Goal: Task Accomplishment & Management: Use online tool/utility

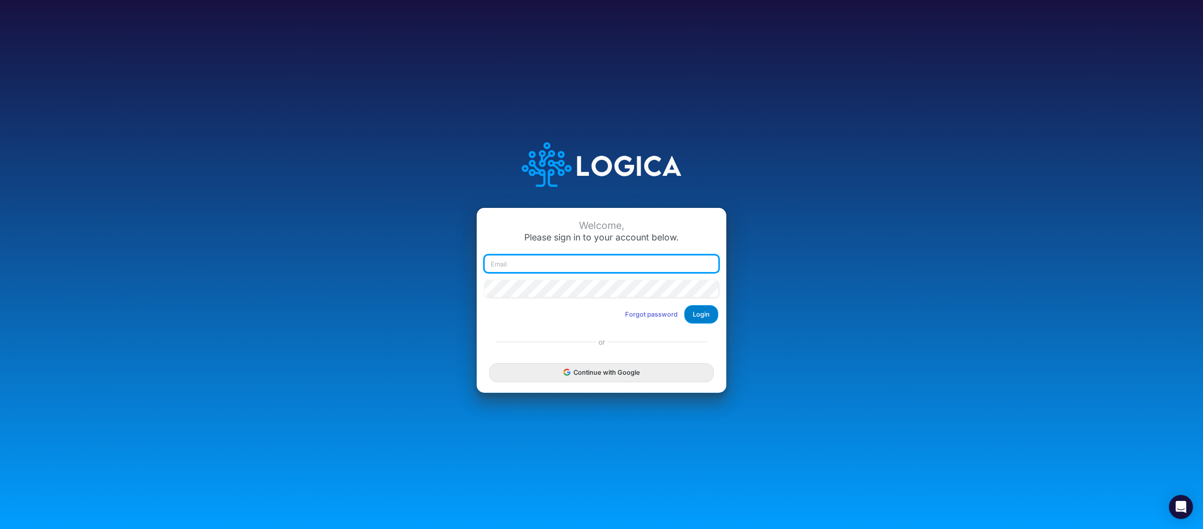
type input "[PERSON_NAME][EMAIL_ADDRESS][DOMAIN_NAME]"
click at [701, 317] on button "Login" at bounding box center [701, 314] width 34 height 19
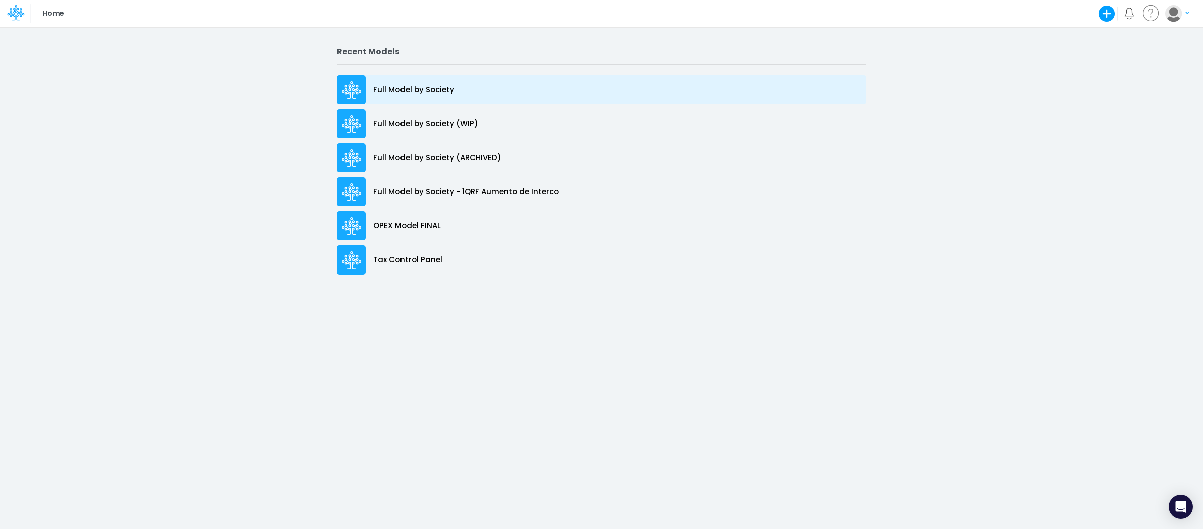
click at [406, 89] on p "Full Model by Society" at bounding box center [413, 90] width 81 height 12
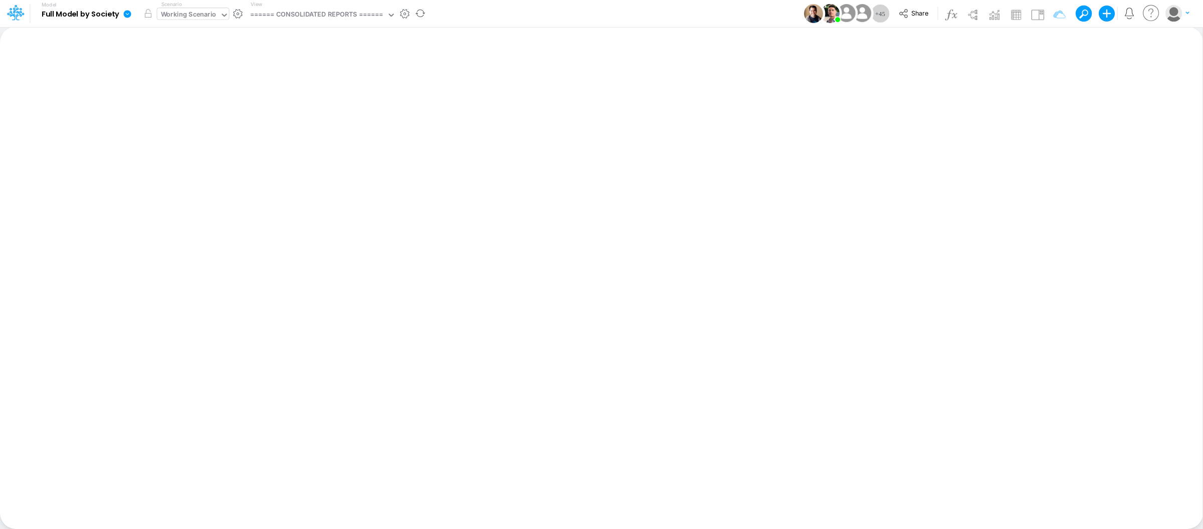
click at [209, 16] on div "Working Scenario" at bounding box center [189, 16] width 56 height 12
click at [494, 25] on div "Model Full Model by Society Edit model settings Duplicate Import QuickBooks Qui…" at bounding box center [601, 13] width 1083 height 27
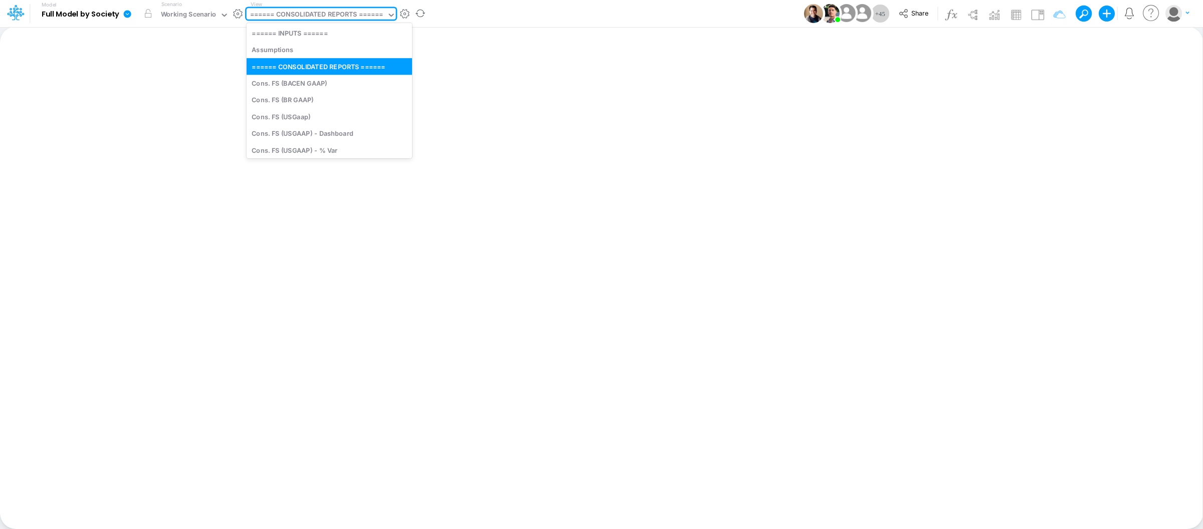
click at [336, 13] on div "====== CONSOLIDATED REPORTS ======" at bounding box center [316, 16] width 133 height 12
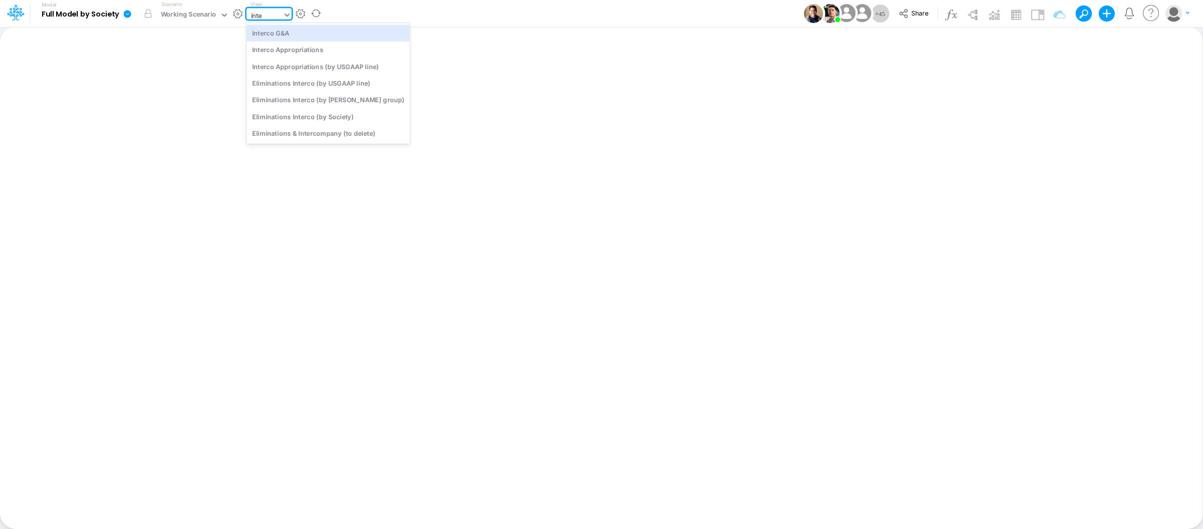
type input "inter"
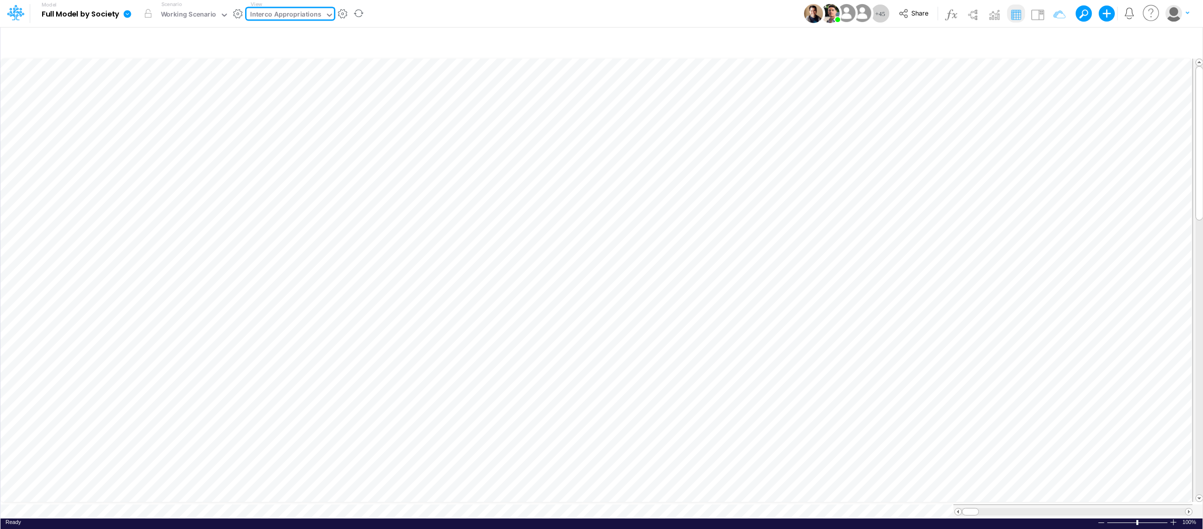
click at [286, 20] on div "Interco Appropriations" at bounding box center [285, 16] width 71 height 12
type input "fs"
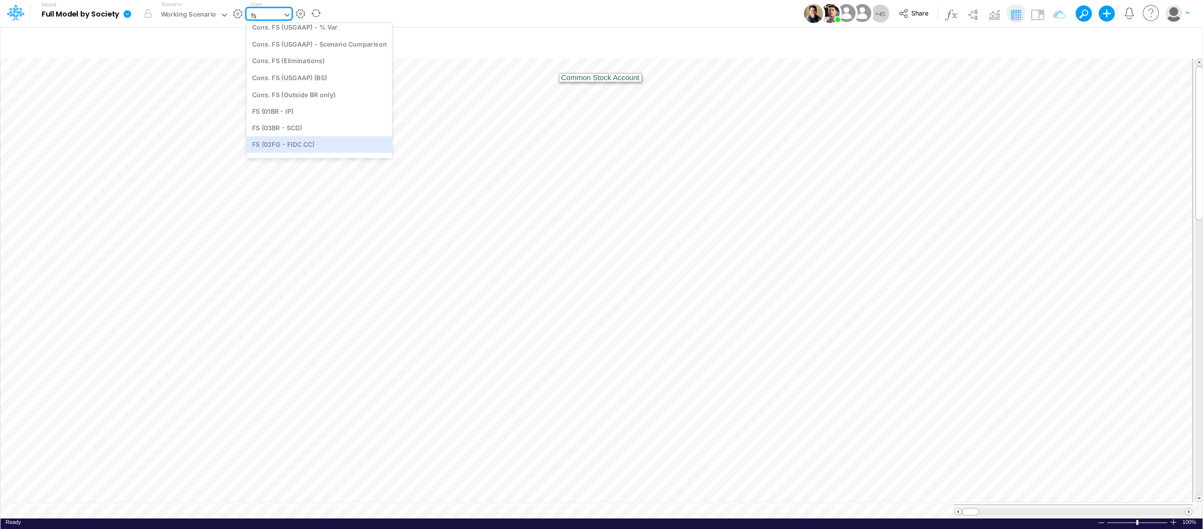
scroll to position [99, 0]
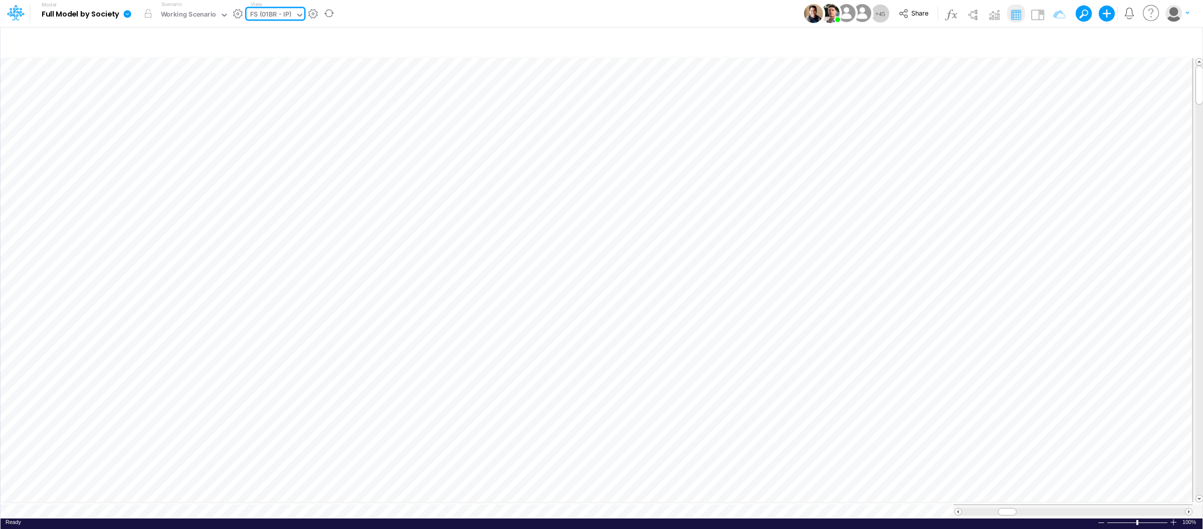
click at [298, 14] on icon at bounding box center [299, 15] width 5 height 3
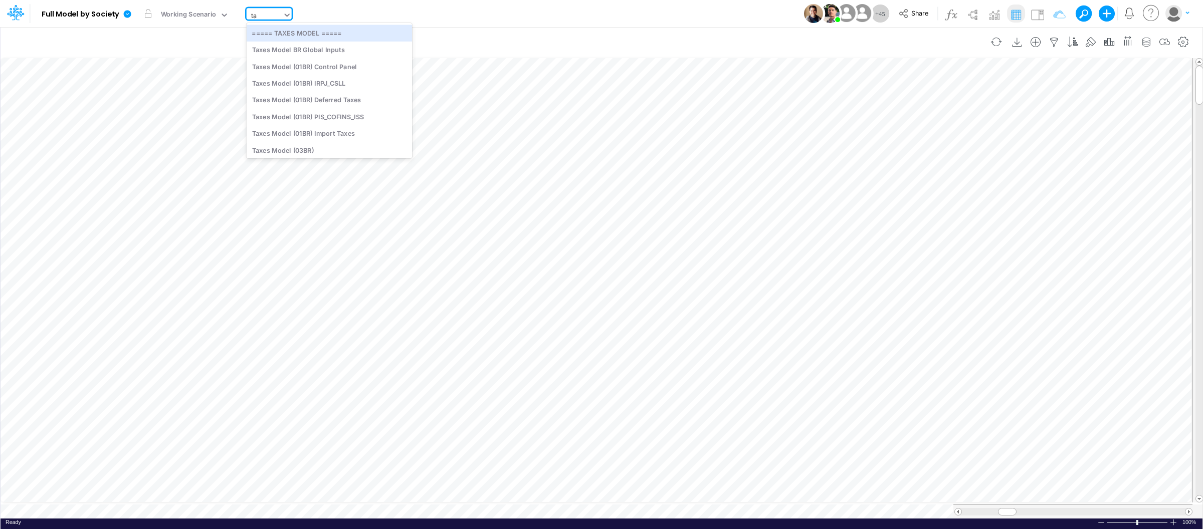
type input "t"
type input "tax"
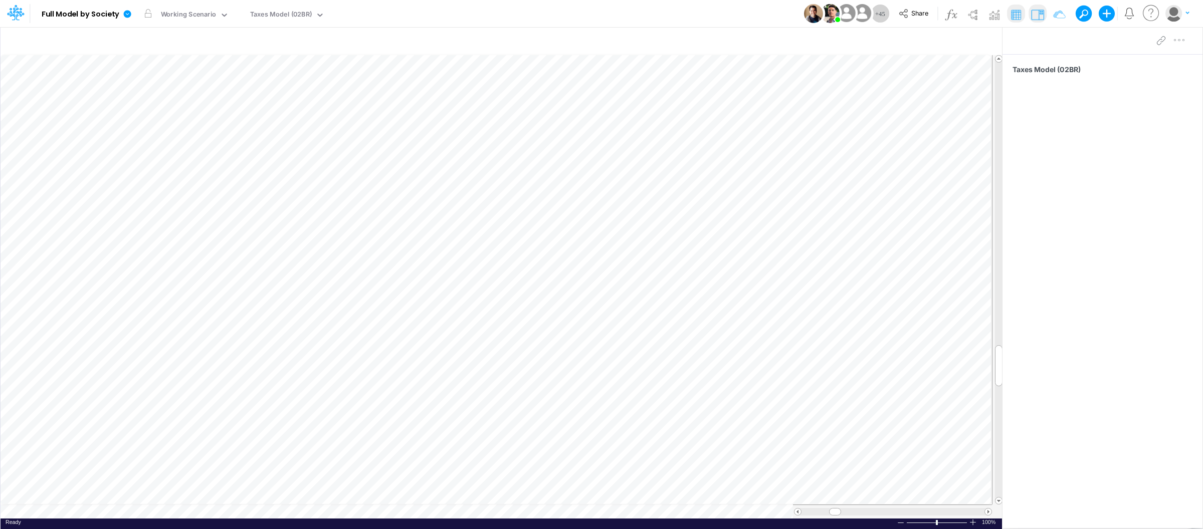
scroll to position [0, 1]
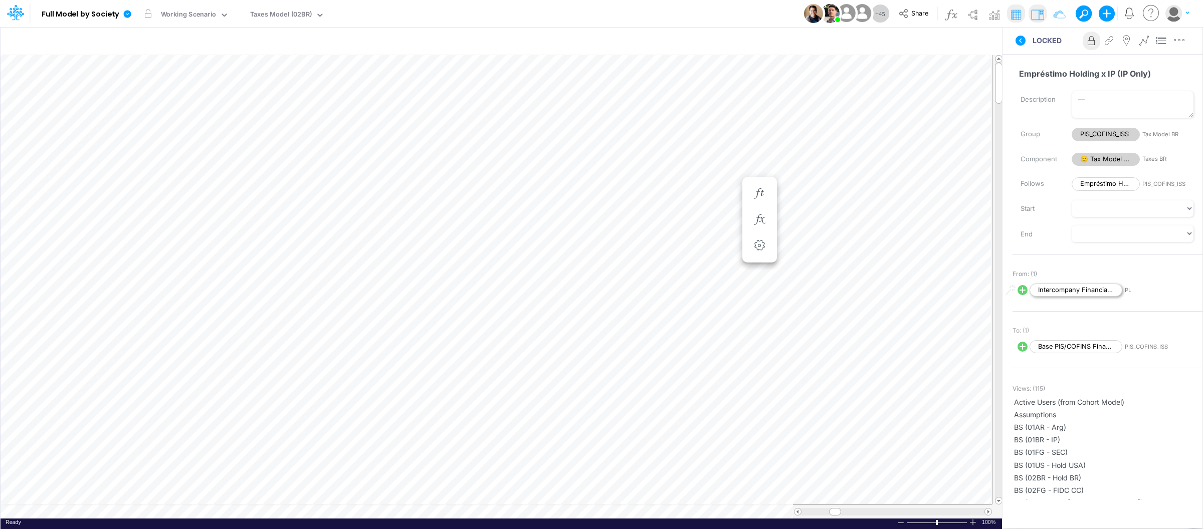
scroll to position [0, 1]
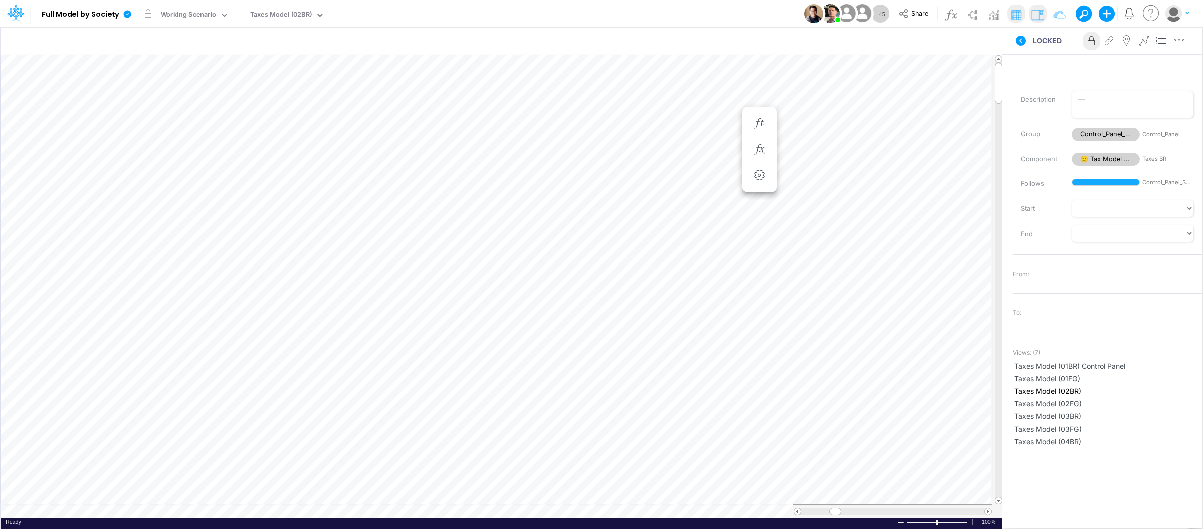
scroll to position [0, 1]
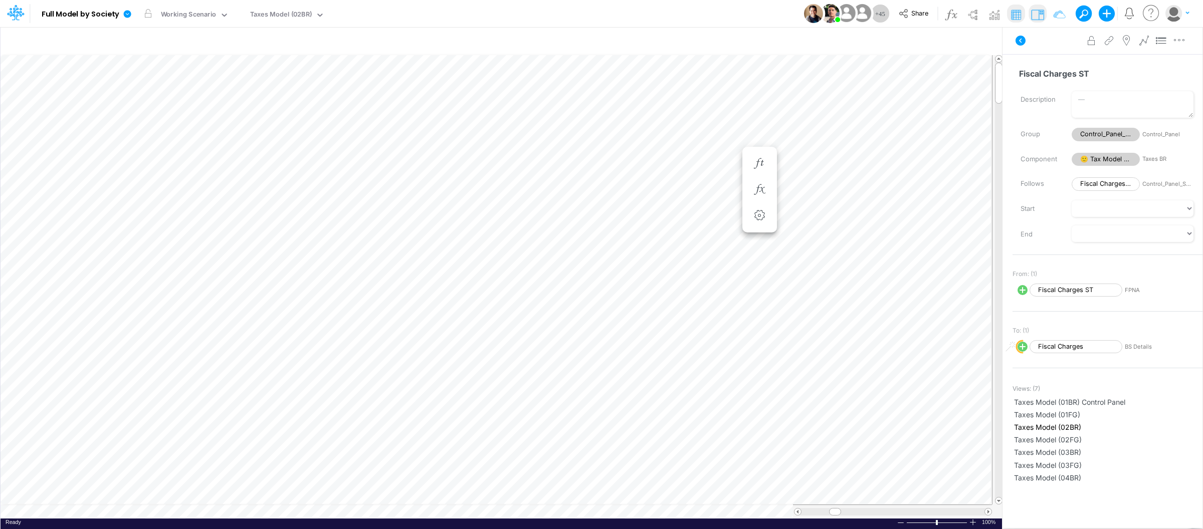
scroll to position [0, 1]
click at [294, 14] on div "Taxes Model (02BR)" at bounding box center [281, 16] width 62 height 12
type input "impor"
click at [339, 34] on div "Taxes Model (01BR) Import Taxes" at bounding box center [314, 33] width 135 height 17
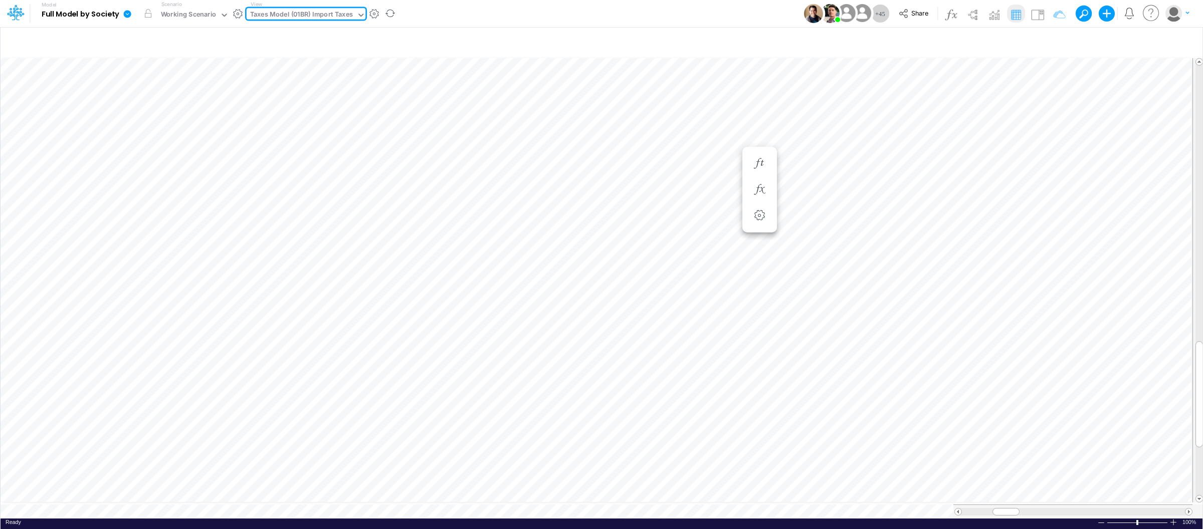
click at [331, 15] on div "Taxes Model (01BR) Import Taxes" at bounding box center [301, 16] width 103 height 12
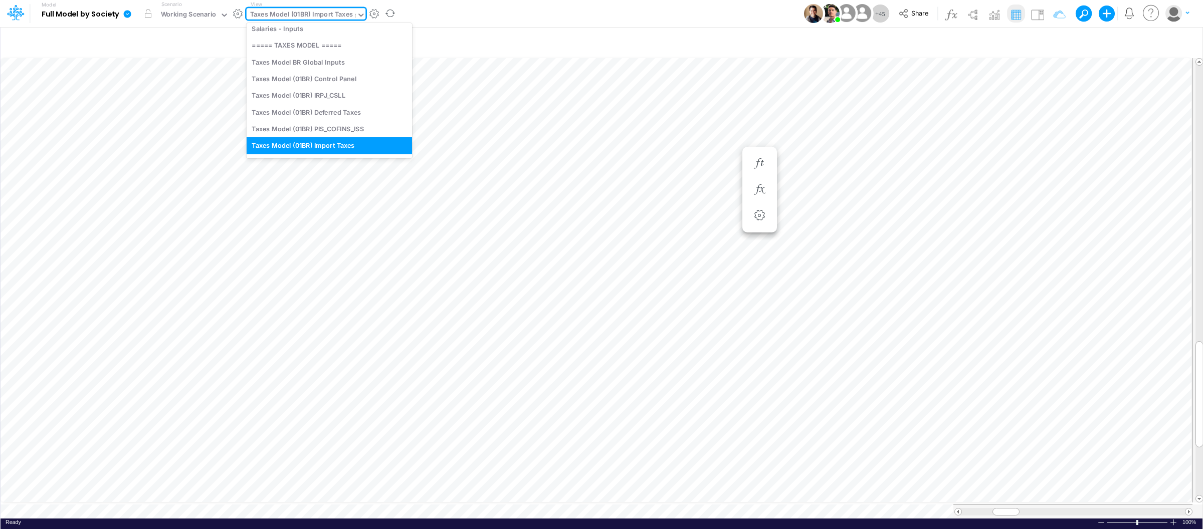
scroll to position [136, 0]
type input "tax"
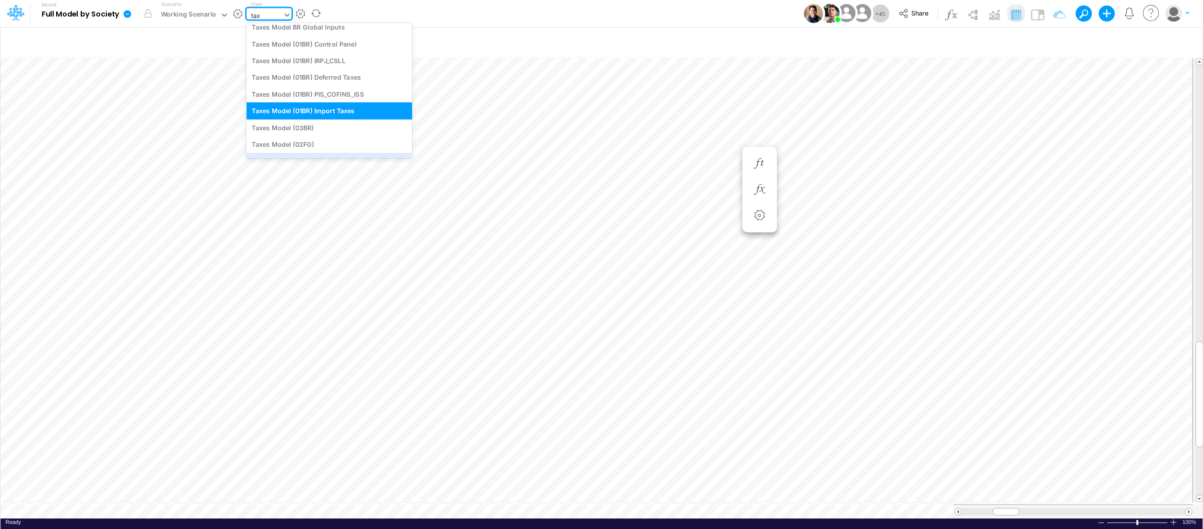
scroll to position [44, 0]
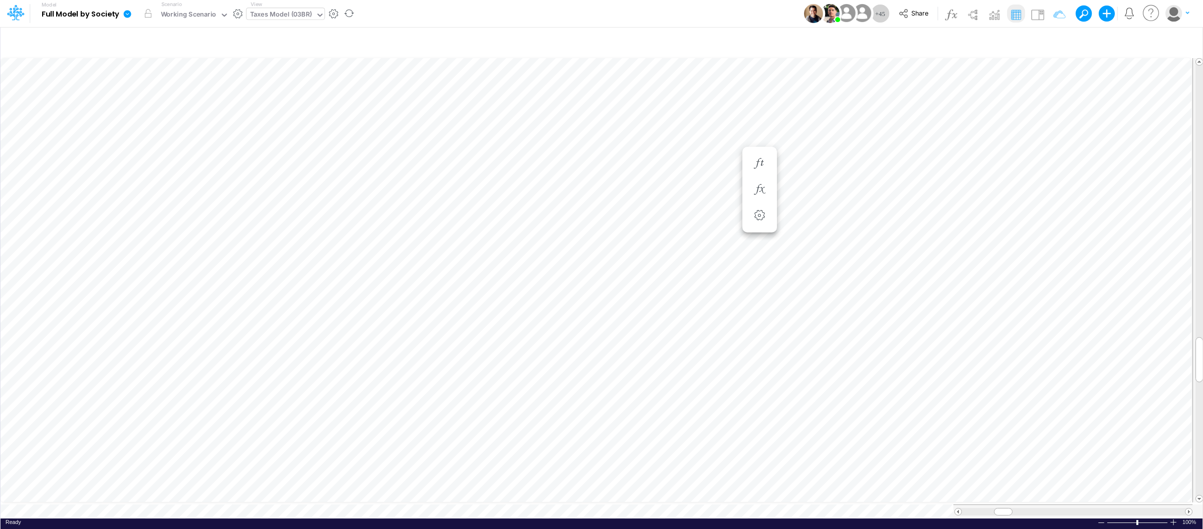
scroll to position [0, 1]
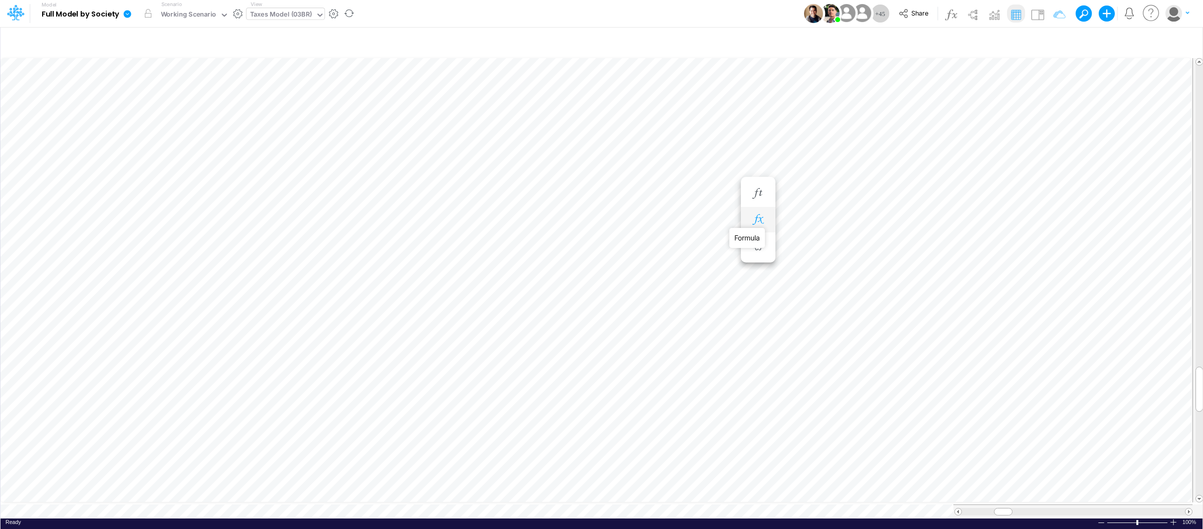
click at [756, 215] on icon "button" at bounding box center [757, 220] width 15 height 11
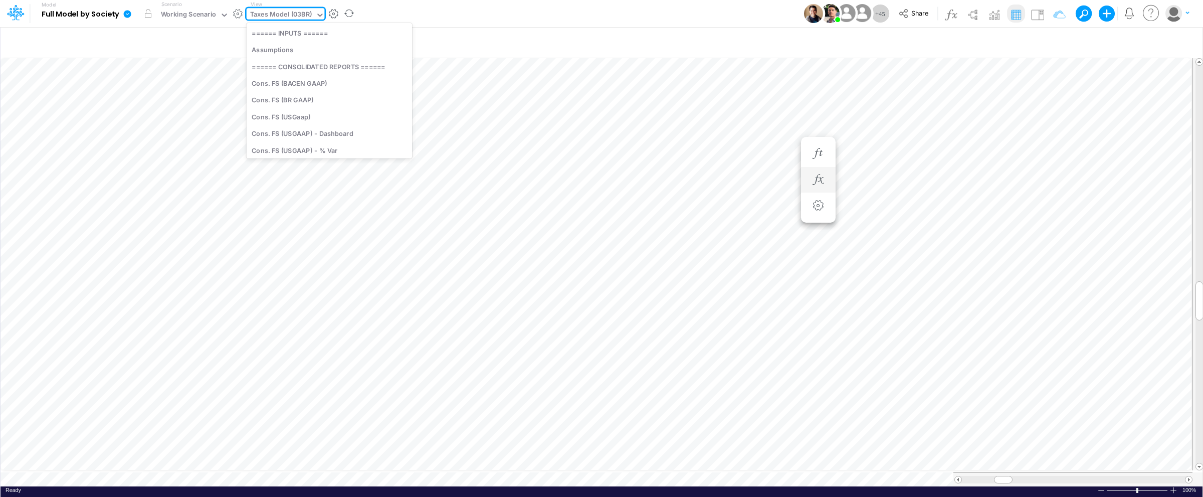
click at [298, 15] on div "Taxes Model (03BR)" at bounding box center [281, 16] width 62 height 12
type input "inter"
type input "Intercos G&A"
click at [280, 11] on div "Interco G&A" at bounding box center [269, 16] width 38 height 12
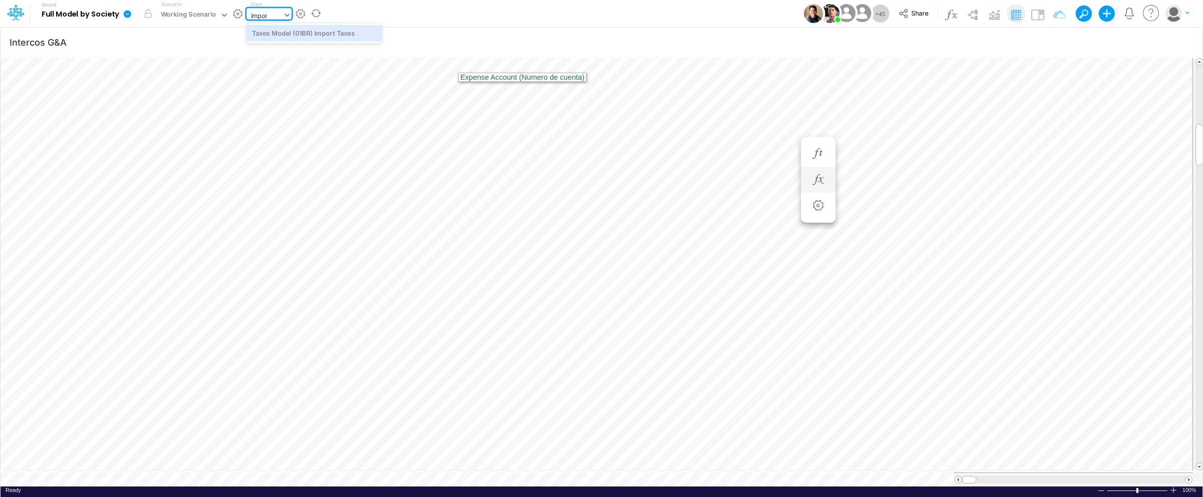
type input "import"
click at [291, 38] on div "Taxes Model (01BR) Import Taxes" at bounding box center [314, 33] width 135 height 17
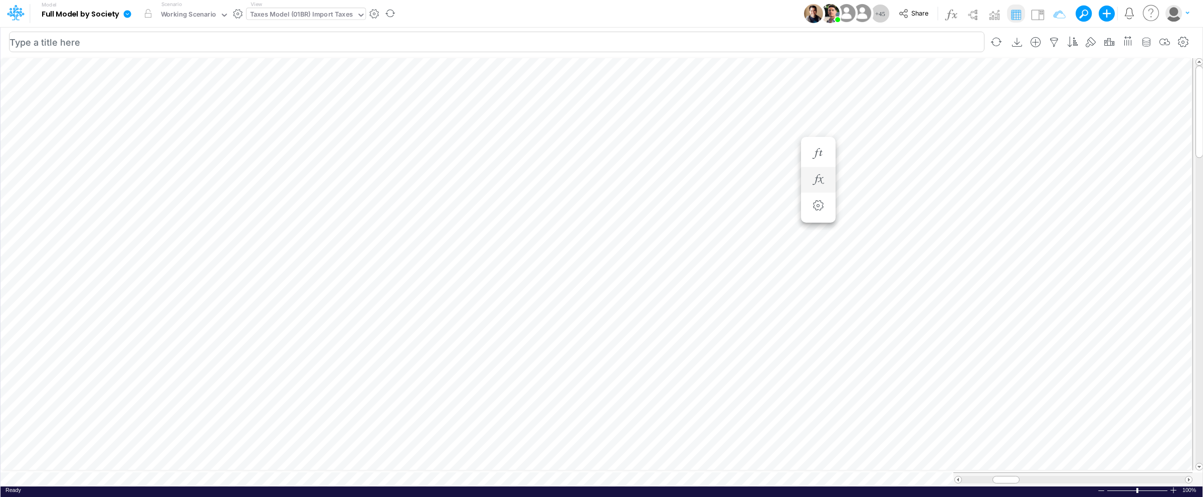
scroll to position [0, 1]
click at [539, 165] on icon "button" at bounding box center [536, 163] width 15 height 11
click at [536, 169] on button "button" at bounding box center [537, 164] width 19 height 20
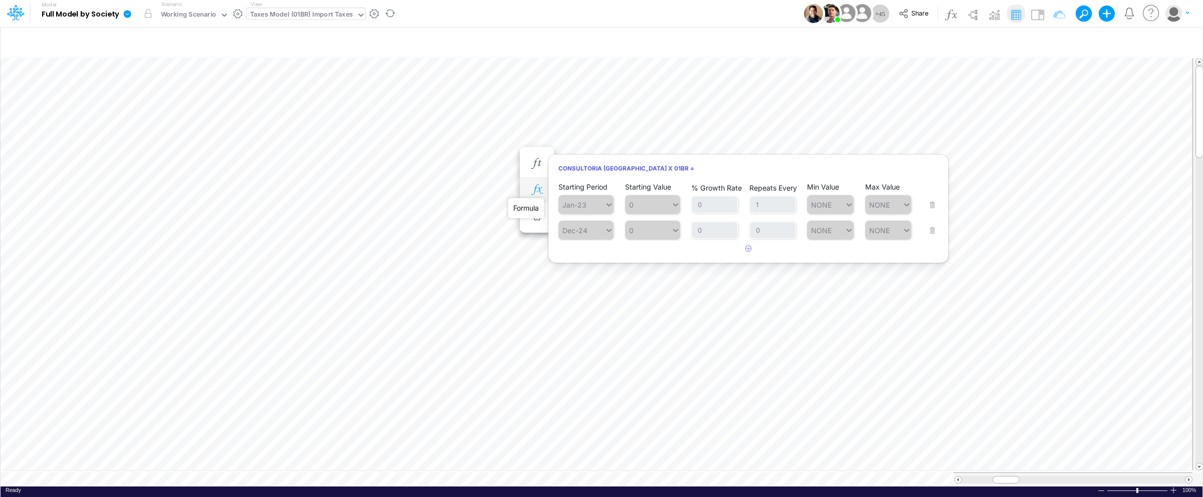
click at [536, 189] on icon "button" at bounding box center [536, 189] width 15 height 11
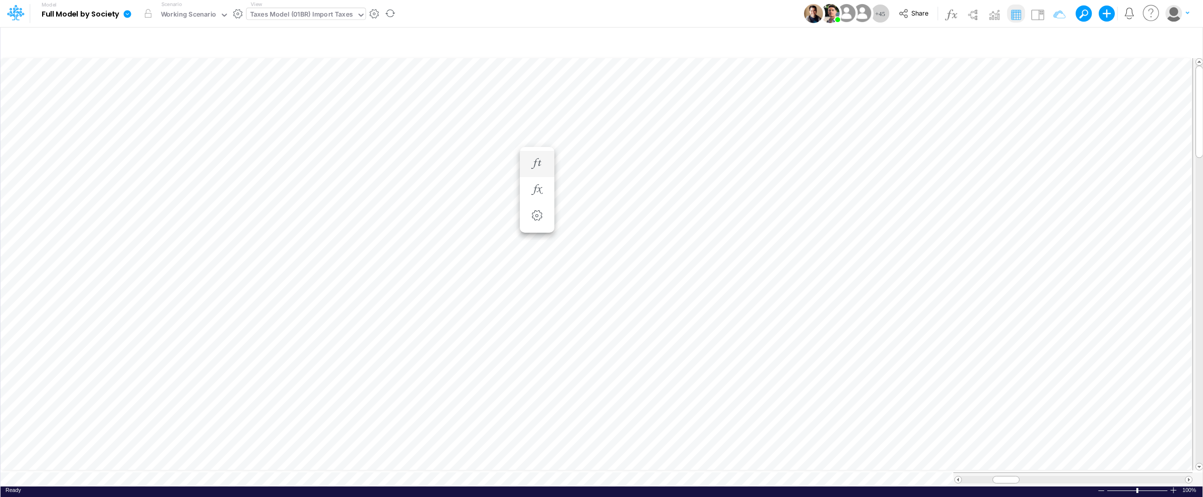
scroll to position [0, 1]
click at [124, 15] on icon at bounding box center [128, 14] width 8 height 8
click at [159, 105] on button "View model info" at bounding box center [177, 104] width 107 height 16
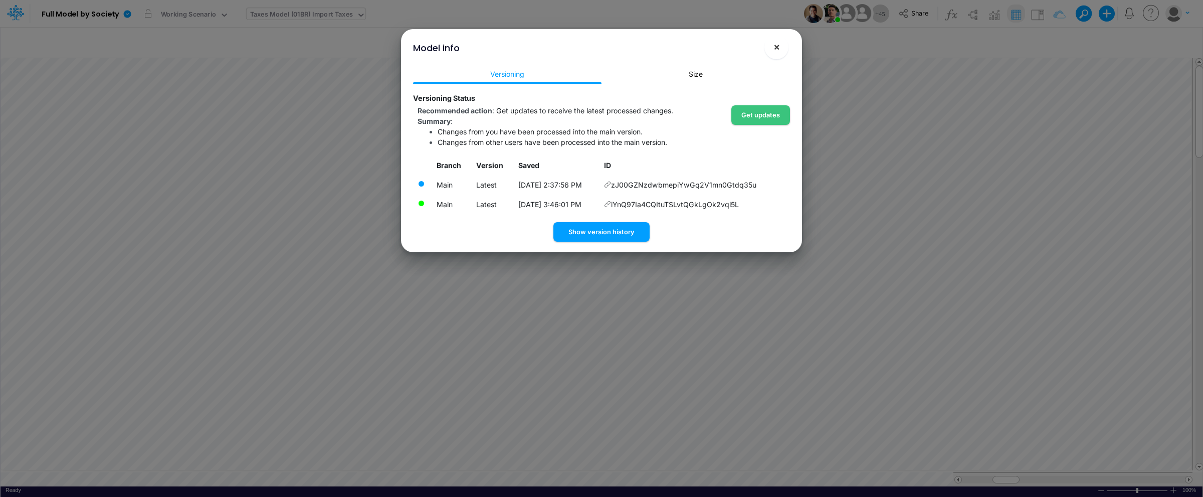
click at [776, 47] on span "×" at bounding box center [777, 47] width 7 height 12
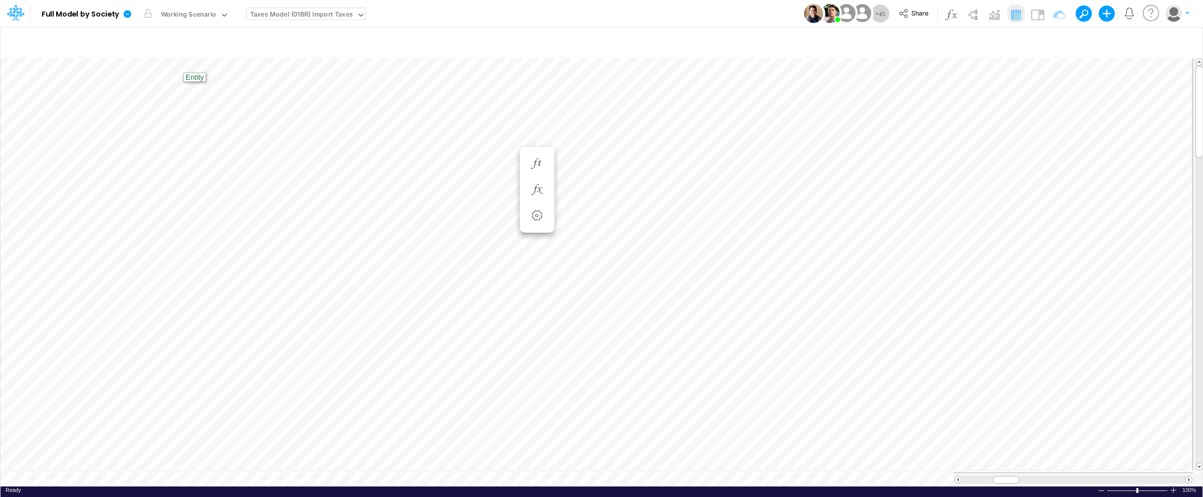
click at [304, 18] on div "Taxes Model (01BR) Import Taxes" at bounding box center [301, 16] width 103 height 12
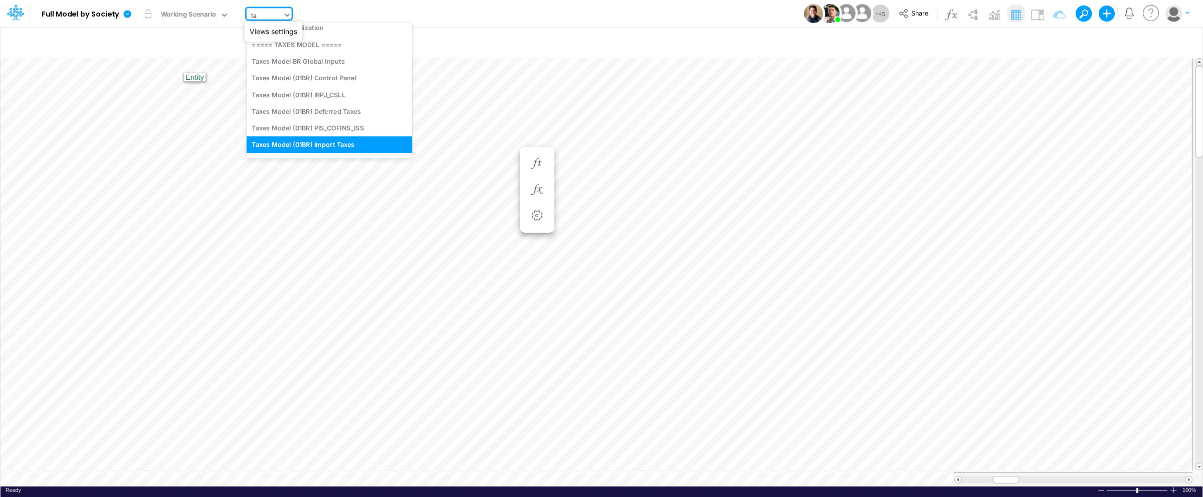
type input "tax"
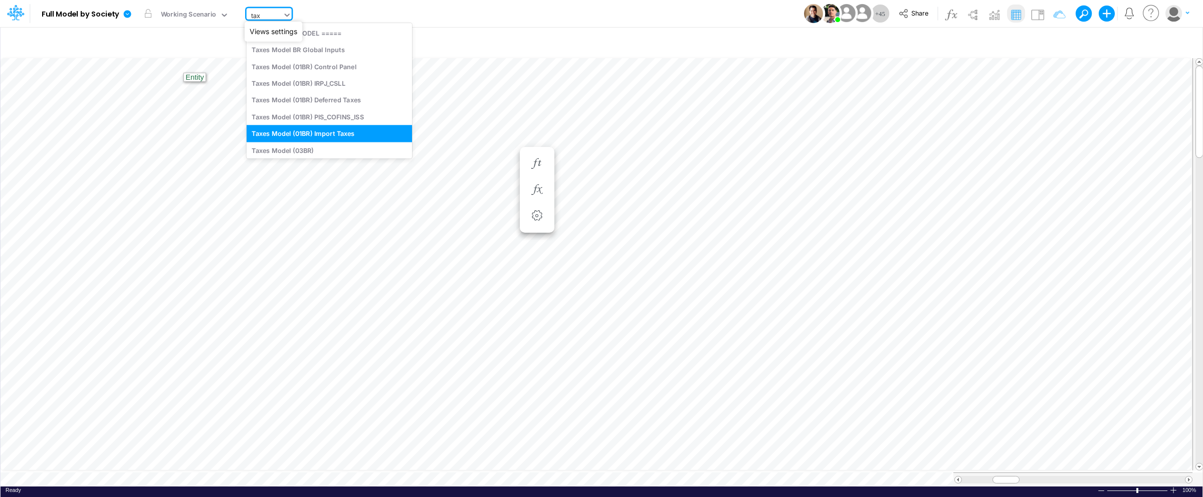
scroll to position [7, 0]
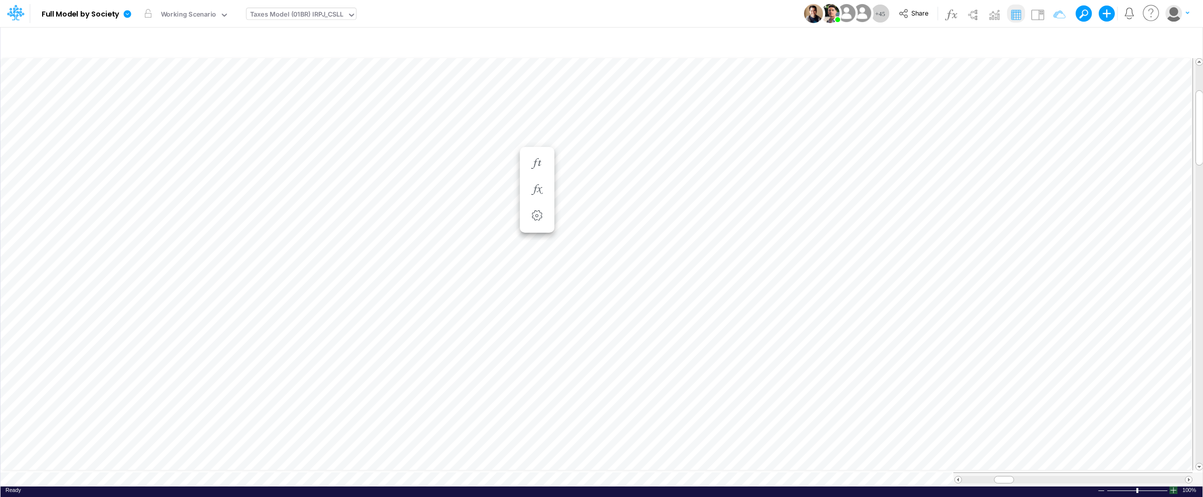
click at [1174, 487] on div at bounding box center [1174, 490] width 8 height 8
click at [1174, 486] on div at bounding box center [1174, 490] width 8 height 8
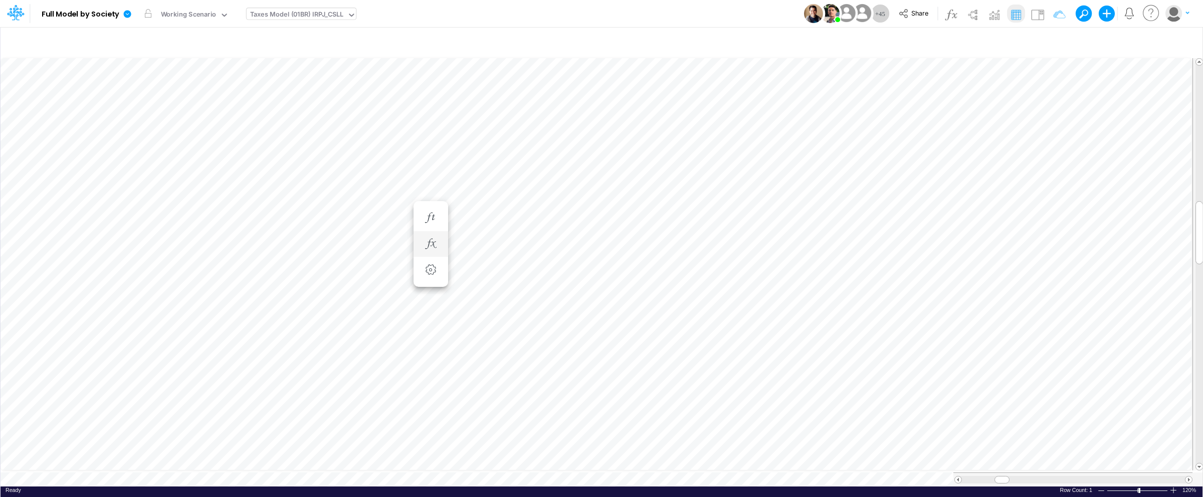
scroll to position [0, 1]
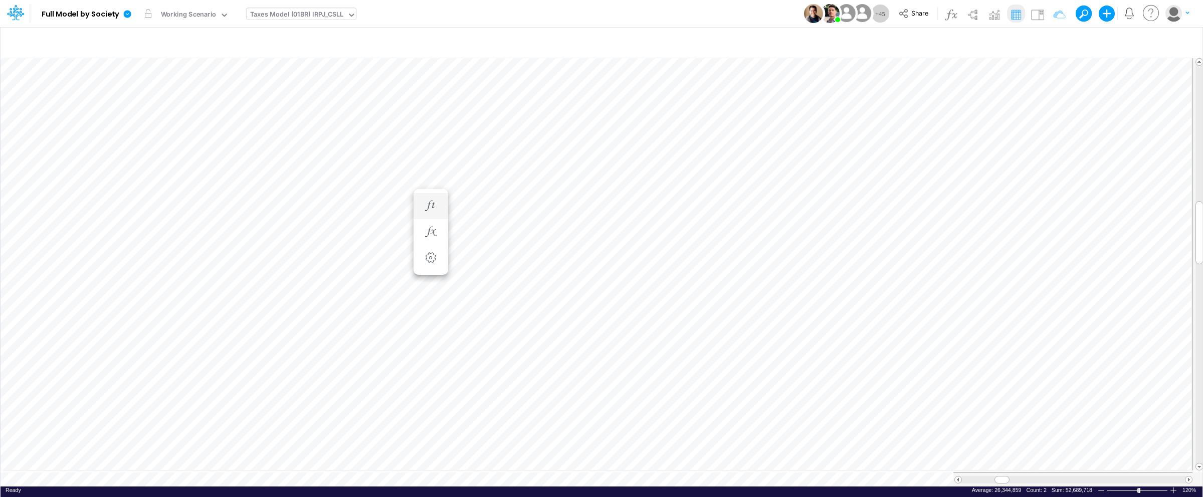
scroll to position [0, 1]
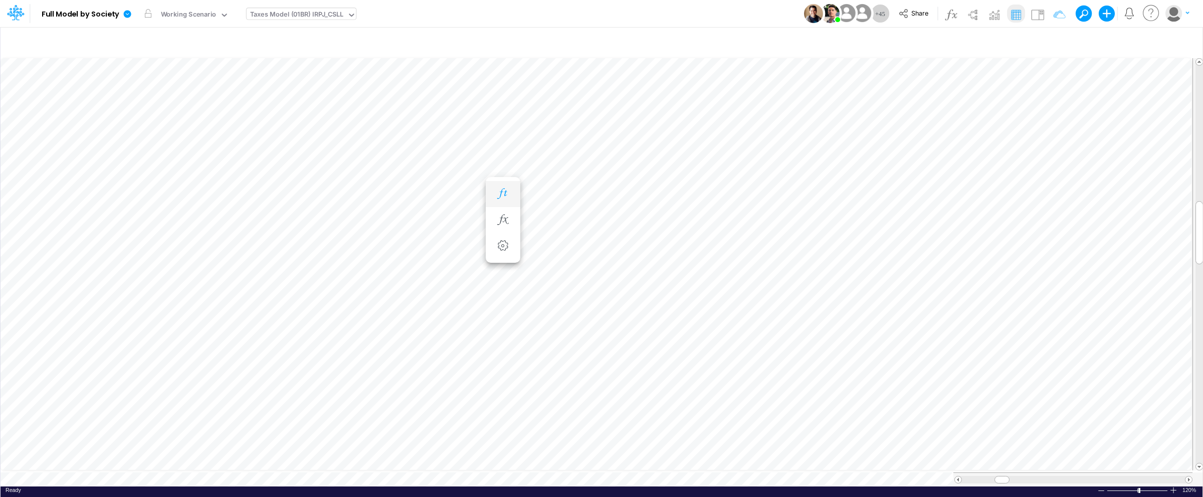
scroll to position [0, 1]
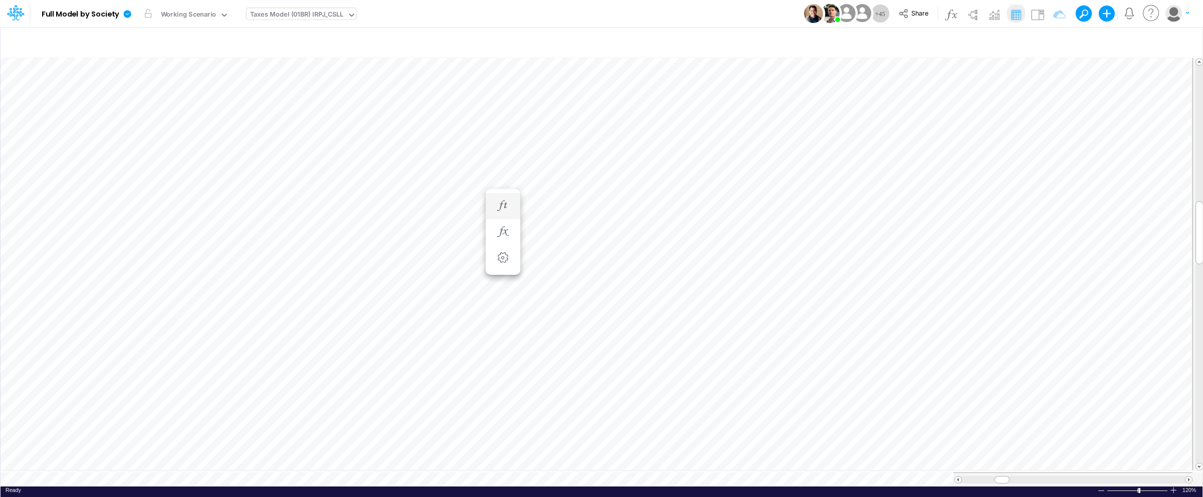
scroll to position [0, 1]
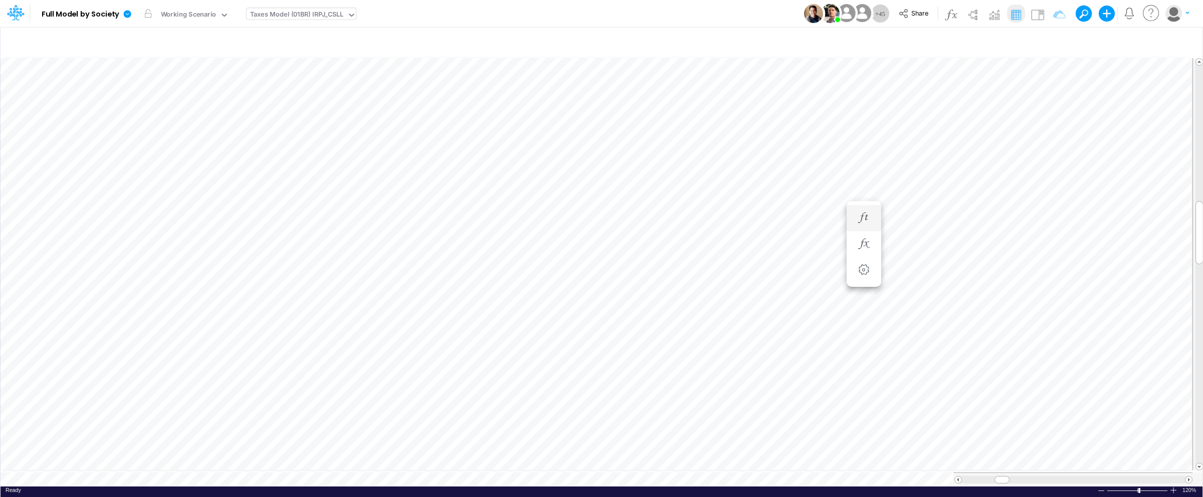
scroll to position [0, 1]
click at [316, 12] on div "Taxes Model (01BR) IRPJ_CSLL" at bounding box center [296, 16] width 93 height 12
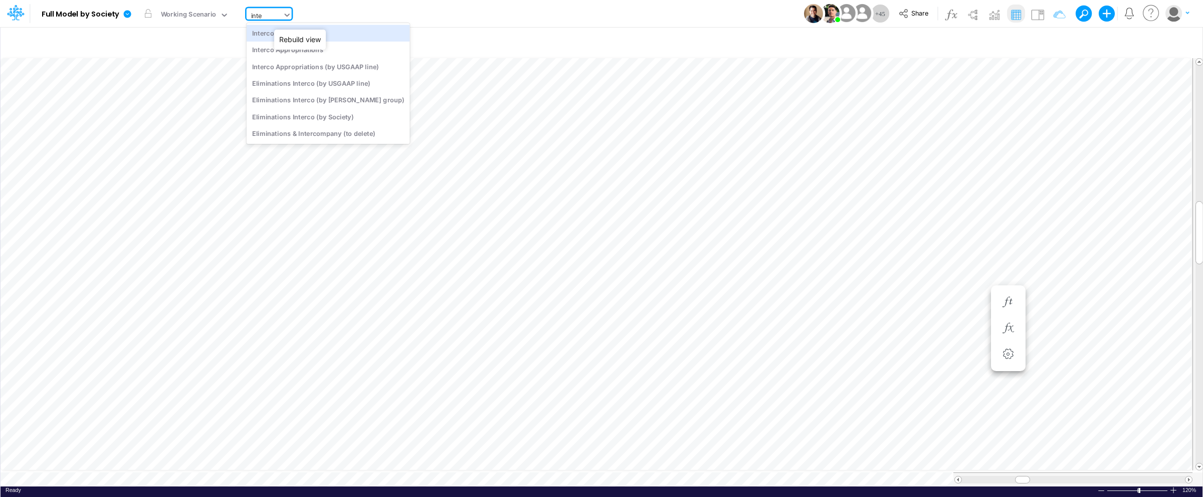
type input "inted"
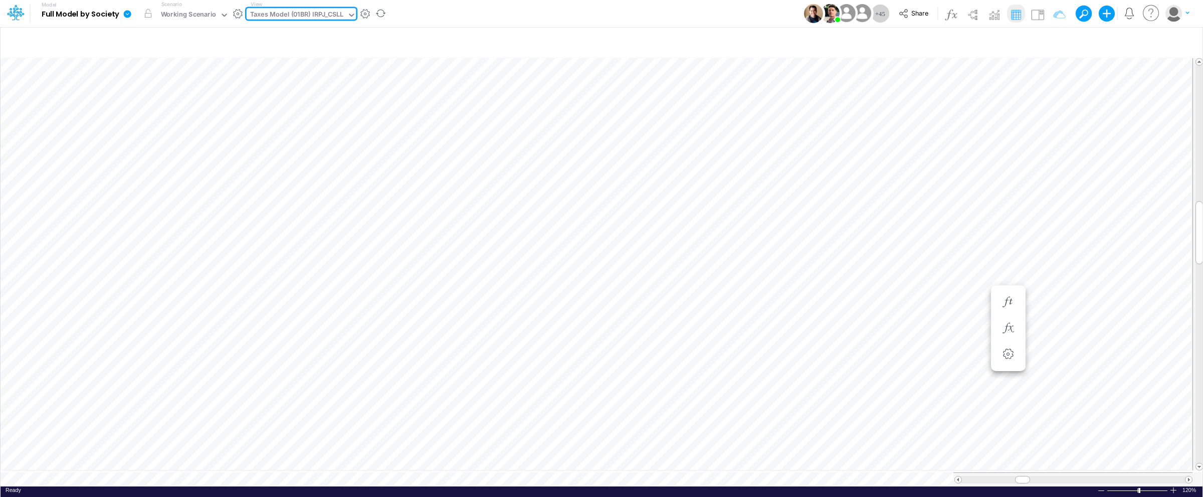
click at [128, 16] on icon at bounding box center [128, 14] width 8 height 8
click at [184, 102] on button "View model info" at bounding box center [177, 104] width 107 height 16
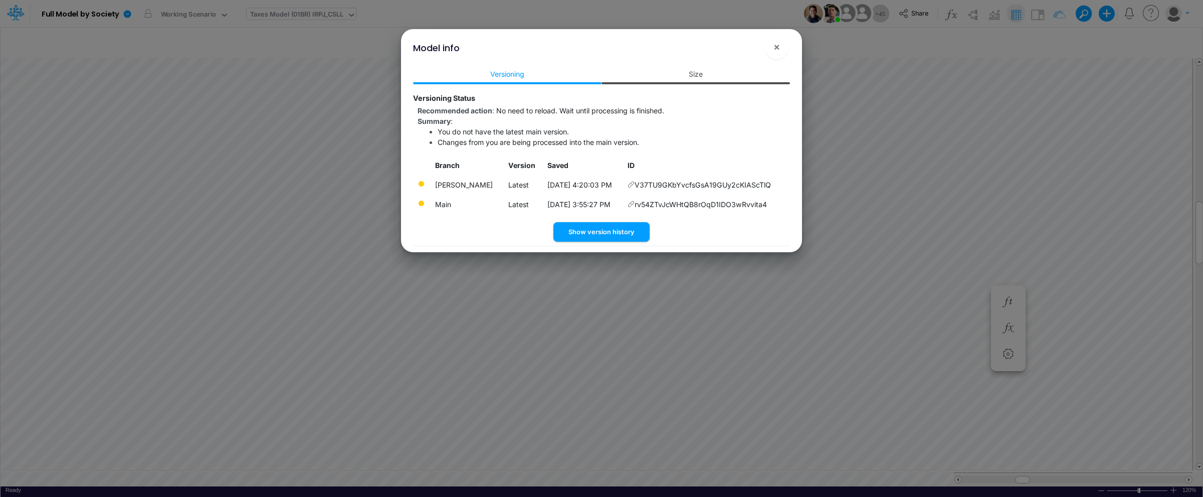
click at [689, 71] on link "Size" at bounding box center [696, 74] width 188 height 19
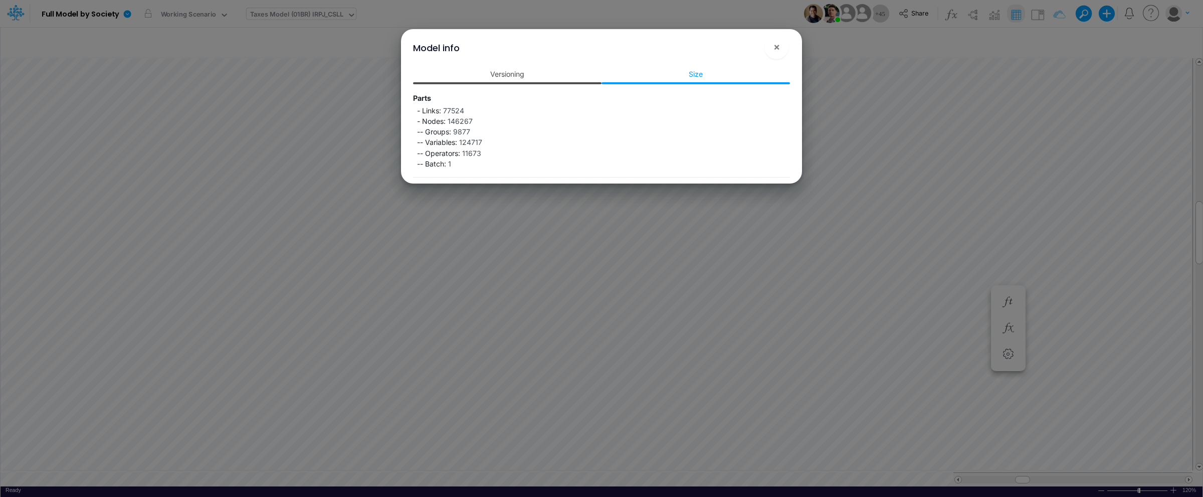
click at [552, 70] on link "Versioning" at bounding box center [507, 74] width 188 height 19
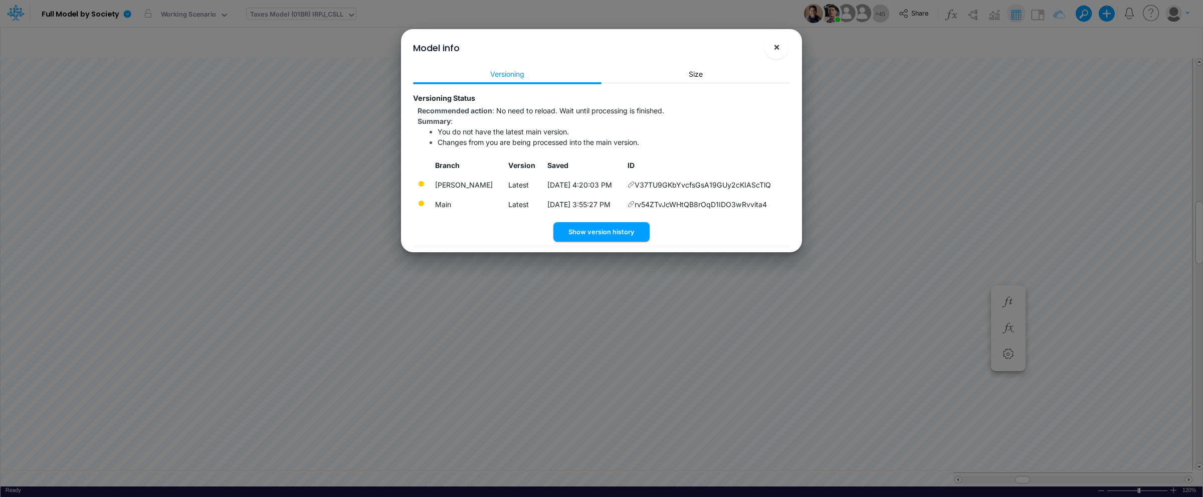
click at [774, 45] on span "×" at bounding box center [777, 47] width 7 height 12
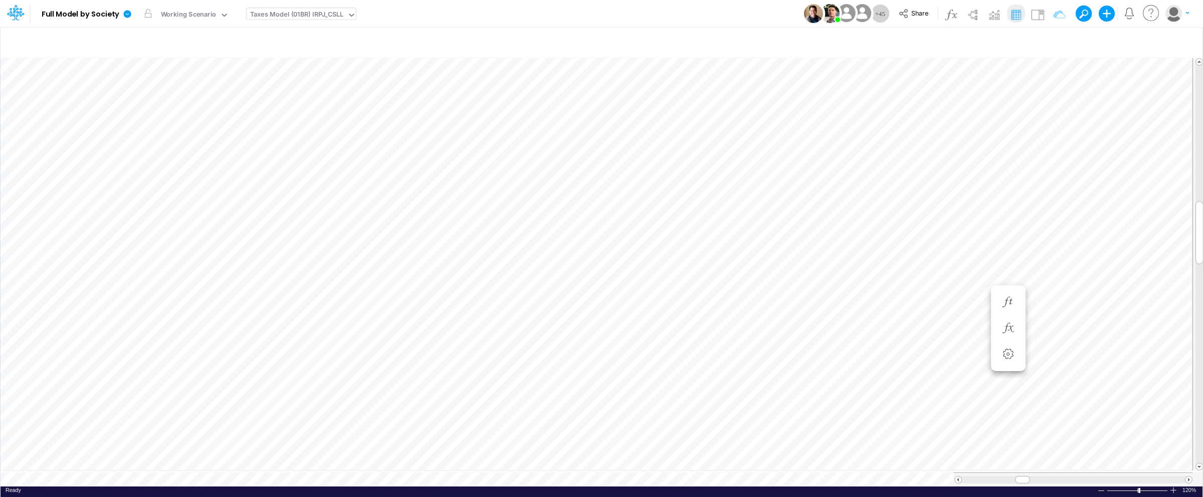
scroll to position [0, 1]
click at [324, 11] on div "Taxes Model (01BR) IRPJ_CSLL" at bounding box center [296, 16] width 93 height 12
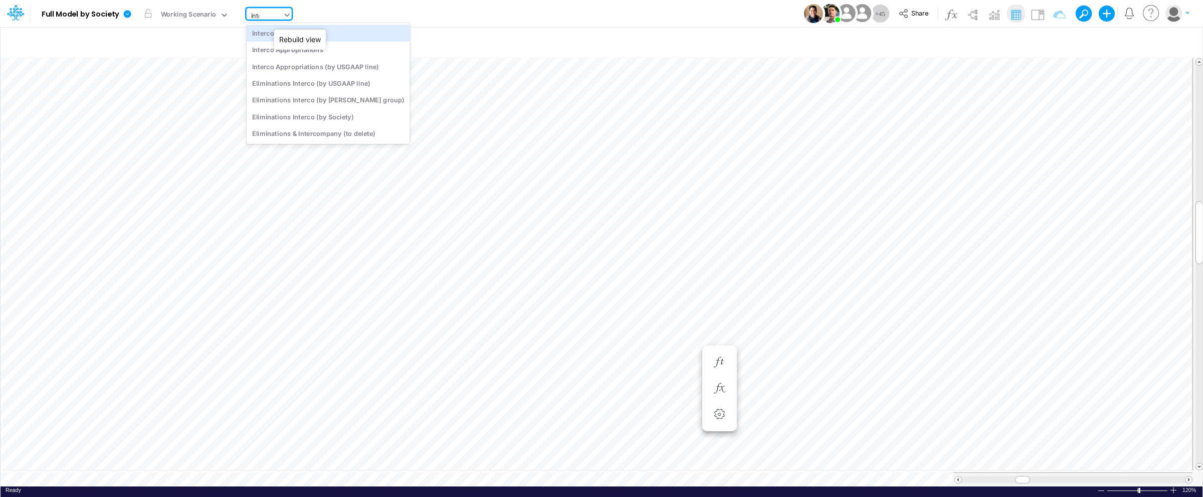
type input "inter"
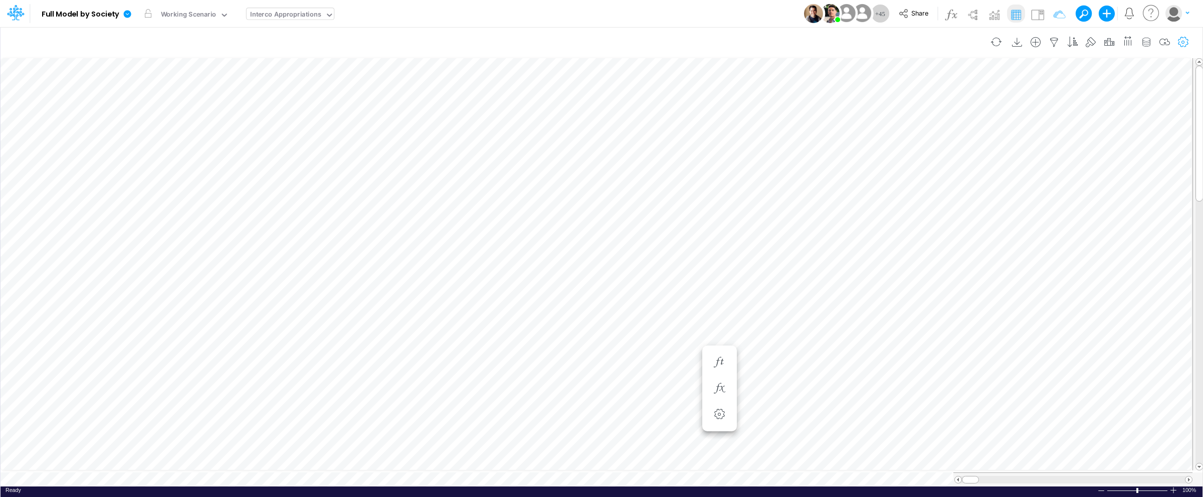
scroll to position [0, 1]
click at [1175, 486] on div at bounding box center [1174, 490] width 8 height 8
type input "Intercos G&A"
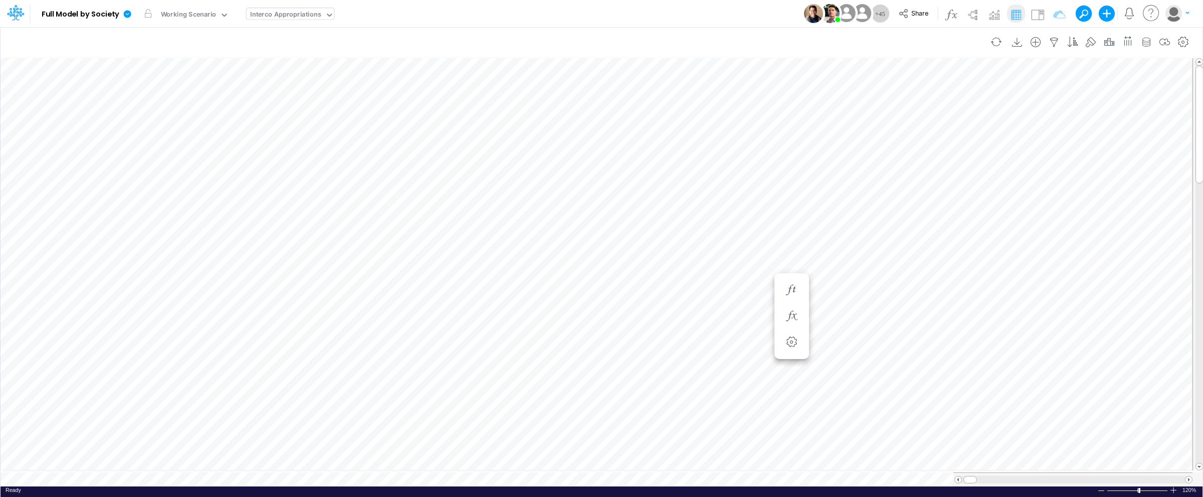
scroll to position [0, 1]
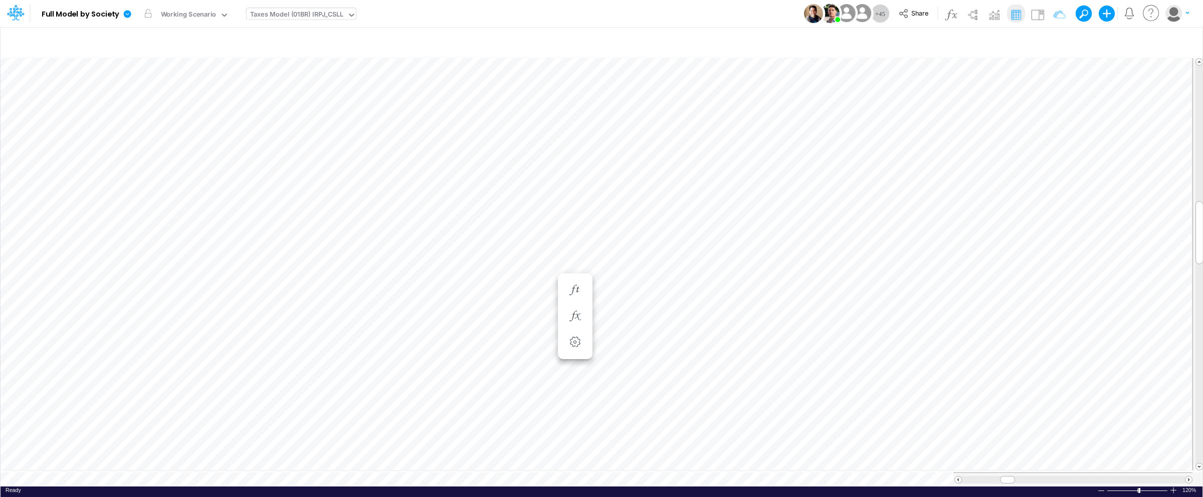
scroll to position [0, 1]
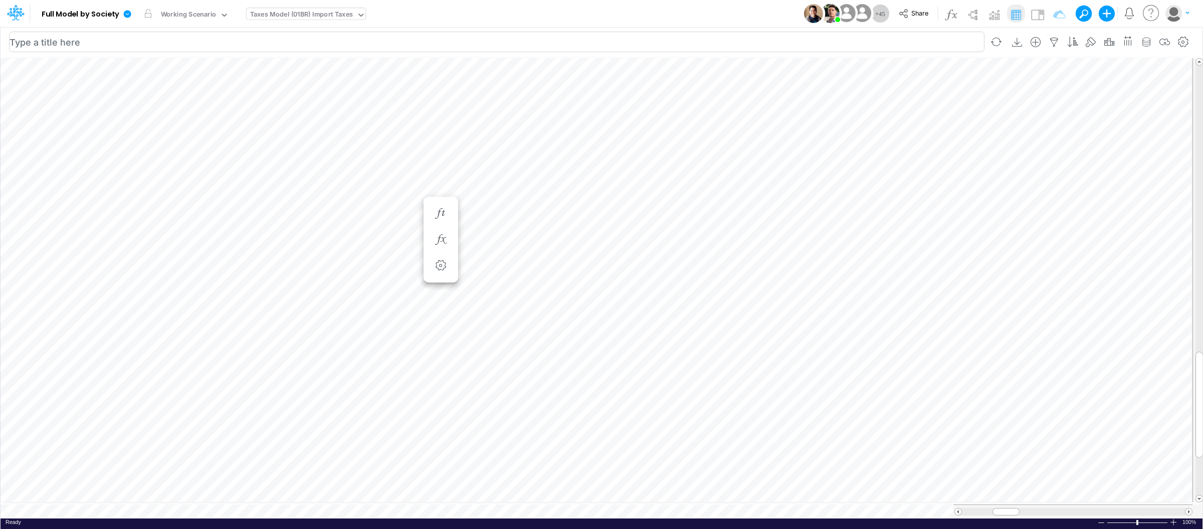
scroll to position [0, 1]
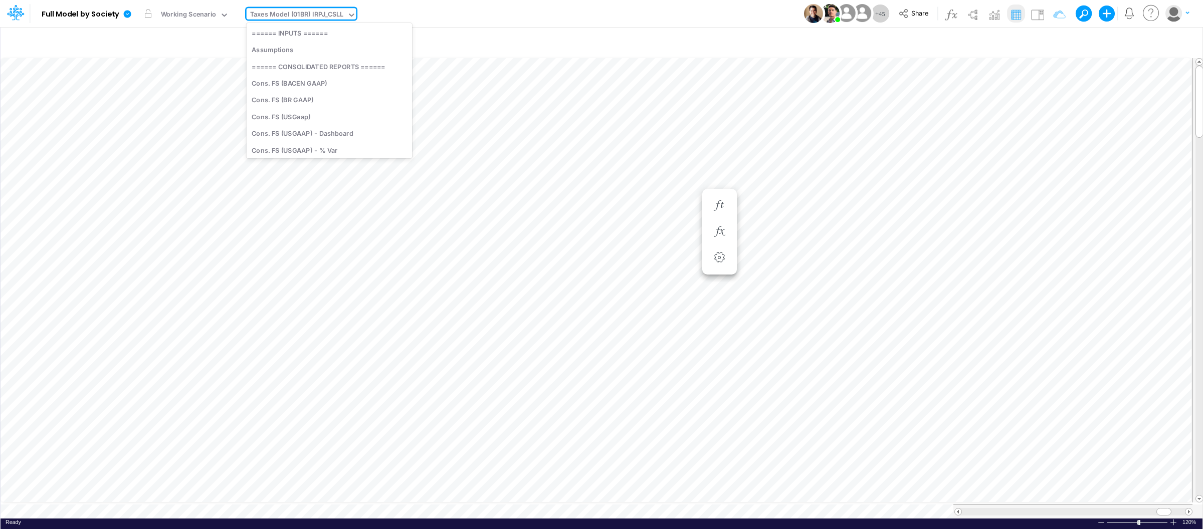
click at [317, 17] on div "Taxes Model (01BR) IRPJ_CSLL" at bounding box center [296, 16] width 93 height 12
type input "bs"
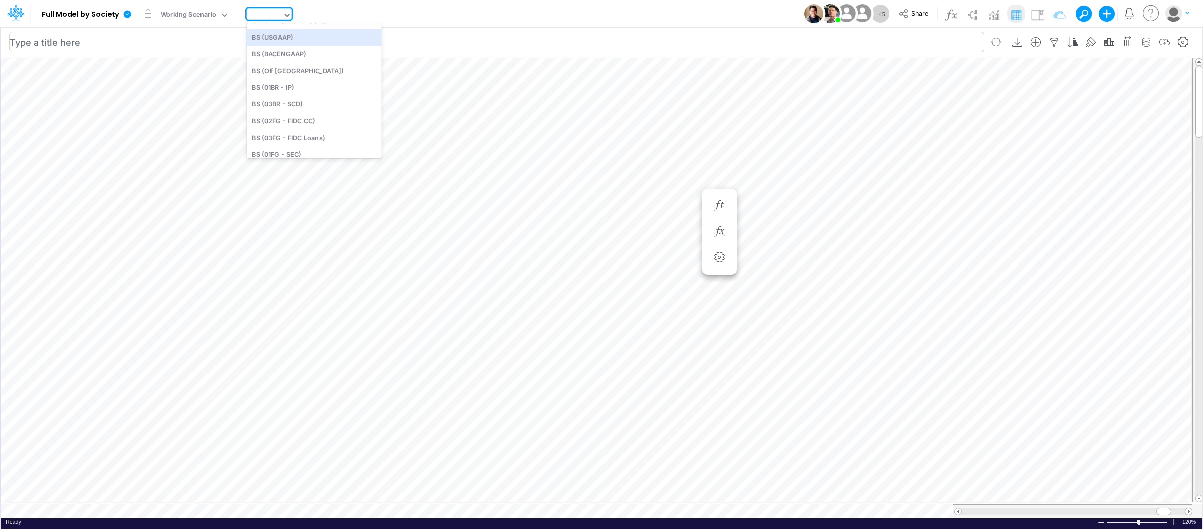
type input "BS (USGAAP) - Detailed"
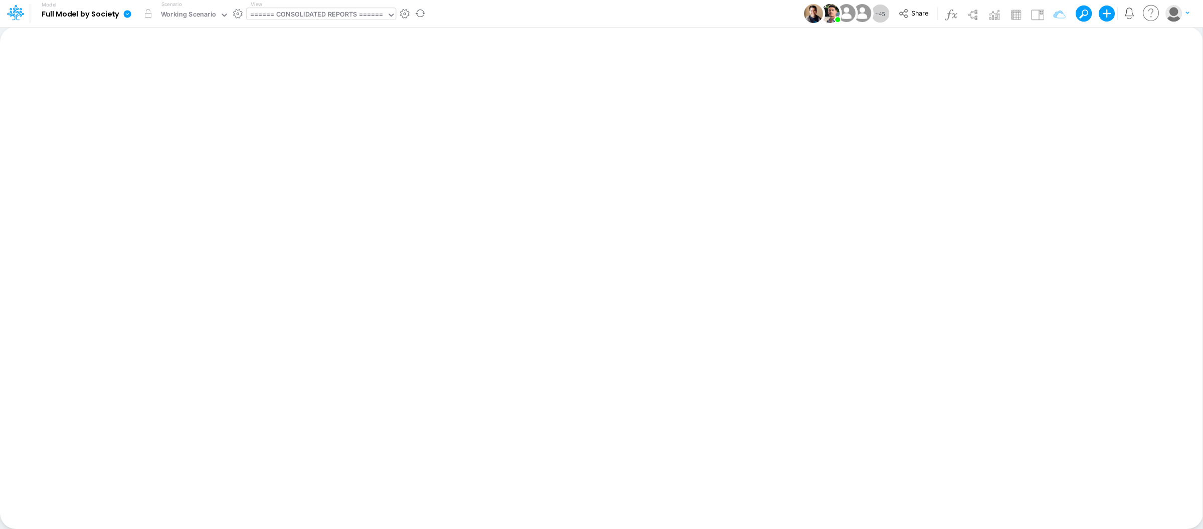
click at [350, 17] on div "====== CONSOLIDATED REPORTS ======" at bounding box center [316, 16] width 133 height 12
type input "import"
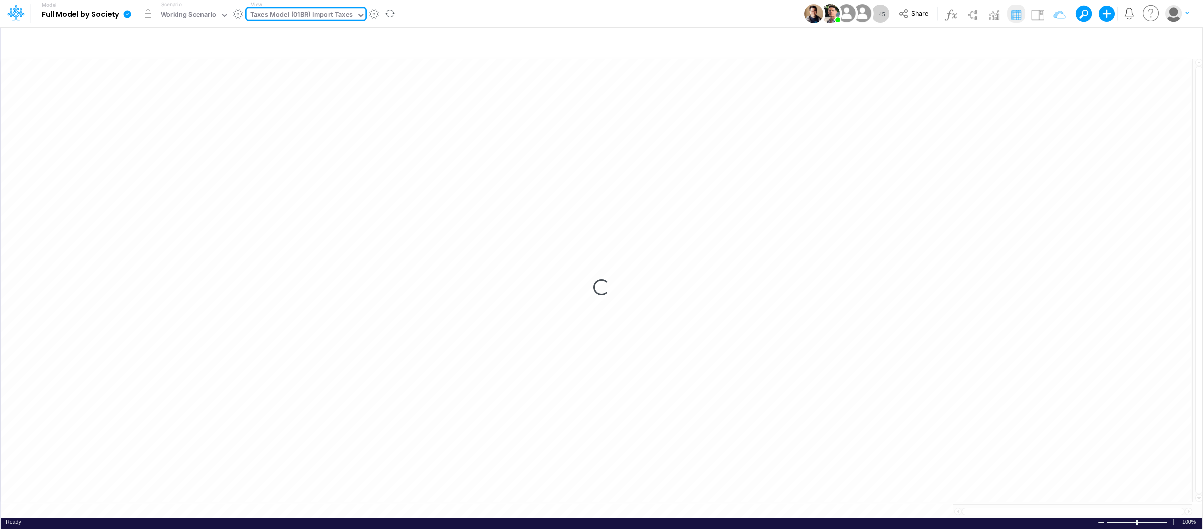
click at [131, 10] on icon at bounding box center [127, 14] width 9 height 9
click at [166, 105] on button "View model info" at bounding box center [177, 104] width 107 height 16
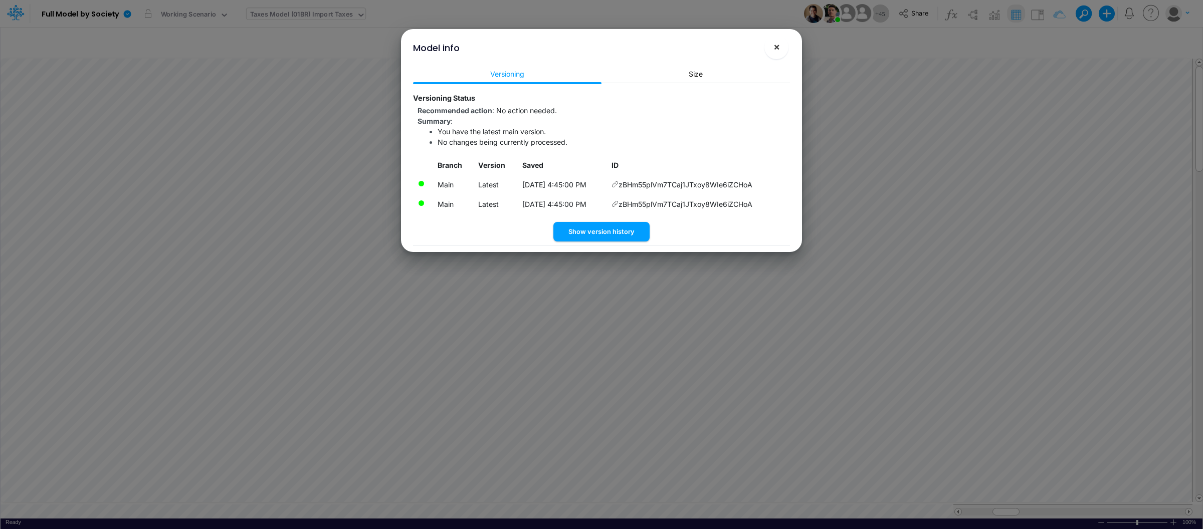
click at [779, 44] on span "×" at bounding box center [777, 47] width 7 height 12
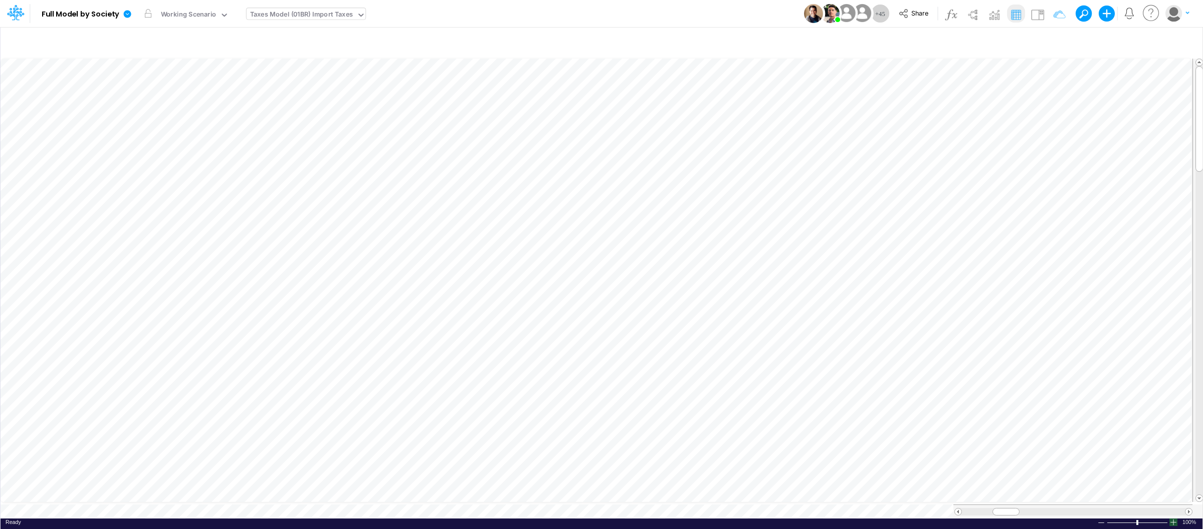
click at [1174, 519] on div at bounding box center [1174, 523] width 8 height 8
click at [354, 11] on div "Taxes Model (01BR) Import Taxes" at bounding box center [302, 15] width 110 height 15
type input "bs"
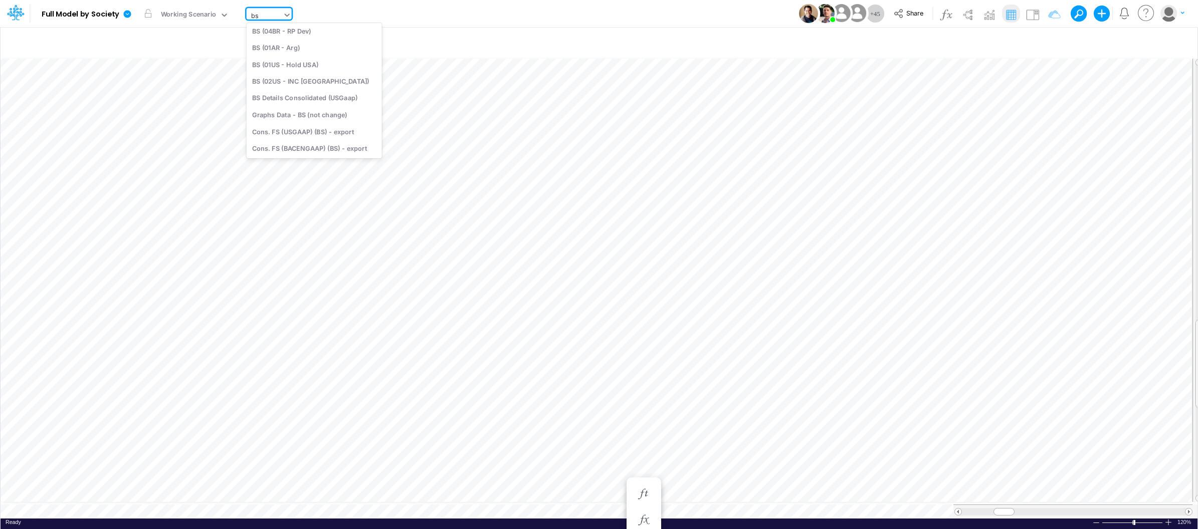
scroll to position [14, 0]
type input "BS (USGAAP) - Detailed"
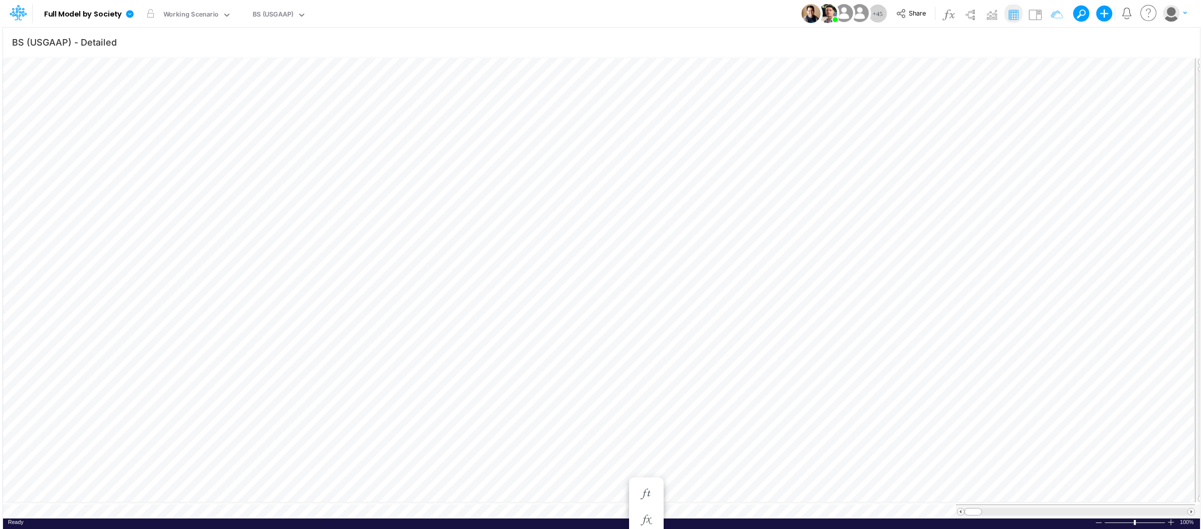
scroll to position [0, 1]
click at [1174, 519] on div at bounding box center [1174, 523] width 8 height 8
click at [1047, 39] on icon "button" at bounding box center [1054, 42] width 15 height 11
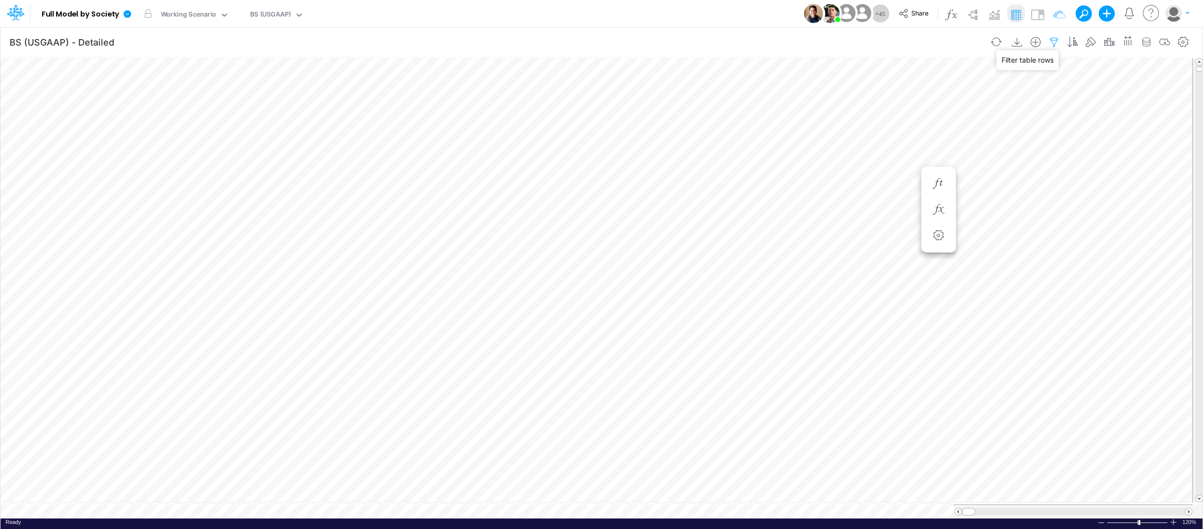
select select "tableSearchOR"
select select "notEqual"
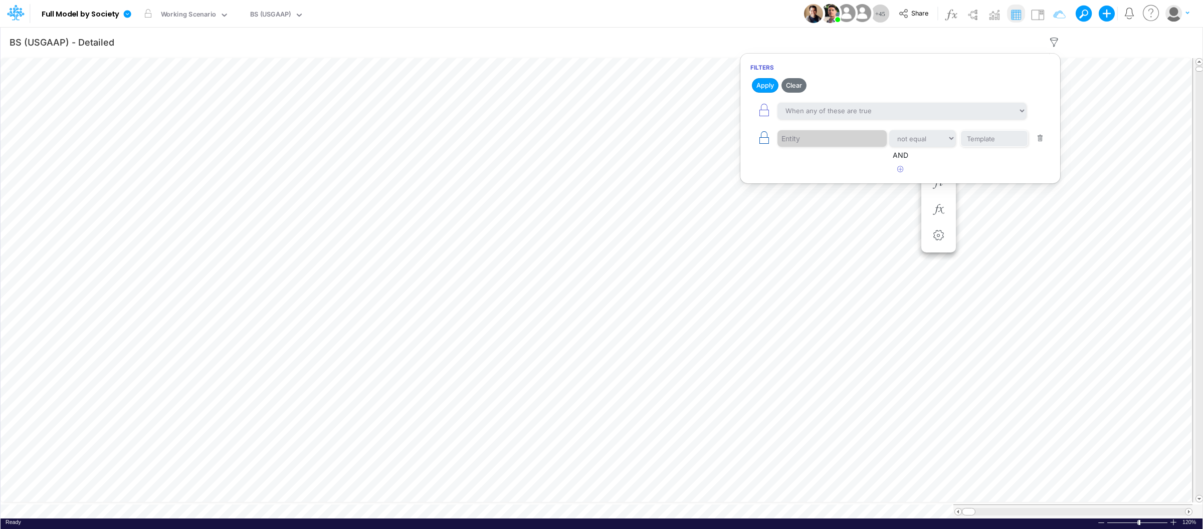
click at [763, 138] on icon "button" at bounding box center [764, 138] width 14 height 14
select select "notEqual"
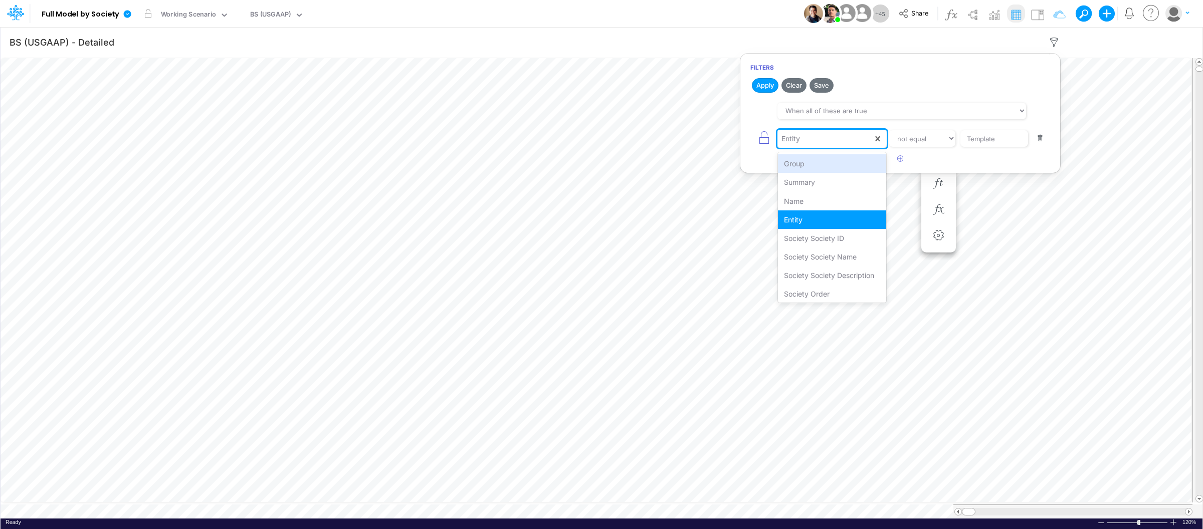
click at [853, 137] on div "Entity" at bounding box center [825, 138] width 95 height 17
click at [919, 135] on select "equals not equal starts with ends with contains" at bounding box center [922, 138] width 67 height 17
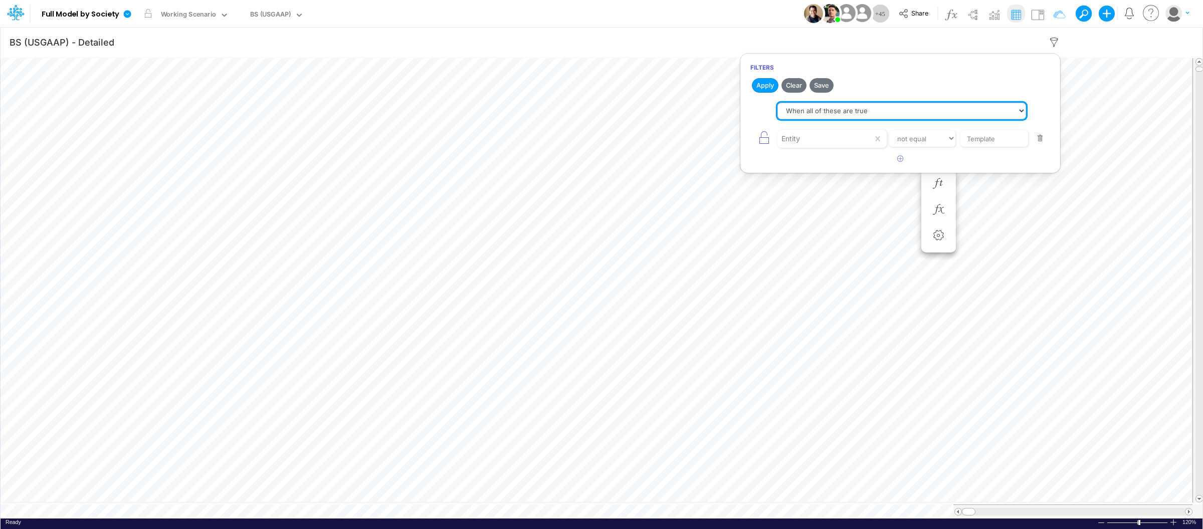
click at [855, 111] on select "When all of these are true When any of these are true" at bounding box center [902, 111] width 249 height 17
select select "tableSearchOR"
click at [778, 103] on select "When all of these are true When any of these are true" at bounding box center [902, 111] width 249 height 17
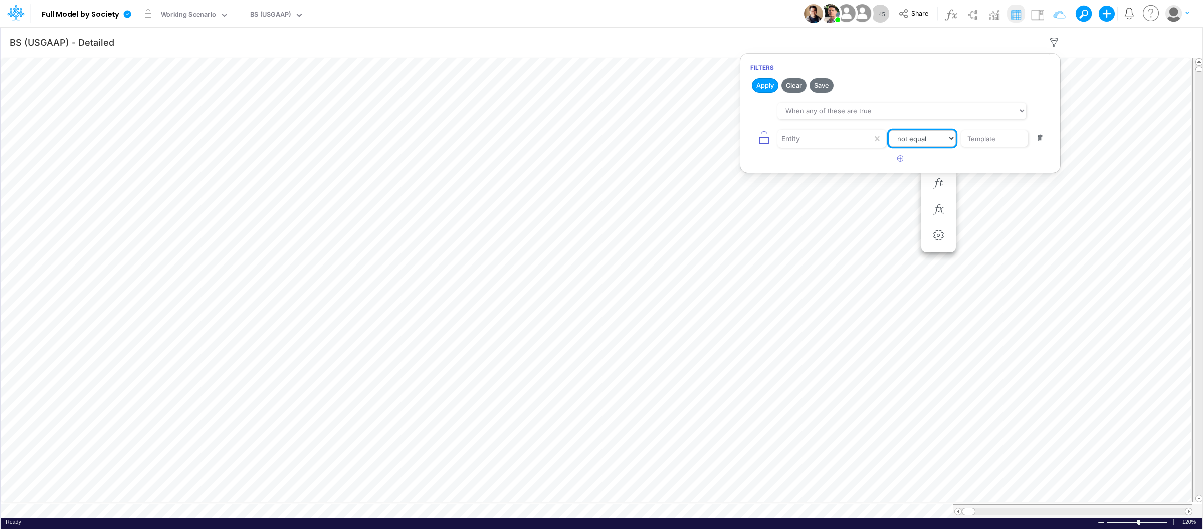
click at [916, 138] on select "equals not equal starts with ends with contains" at bounding box center [922, 138] width 67 height 17
select select "equals"
click at [889, 131] on select "equals not equal starts with ends with contains" at bounding box center [922, 138] width 67 height 17
click at [1001, 134] on input "Template" at bounding box center [995, 138] width 68 height 17
drag, startPoint x: 1003, startPoint y: 136, endPoint x: 955, endPoint y: 136, distance: 47.6
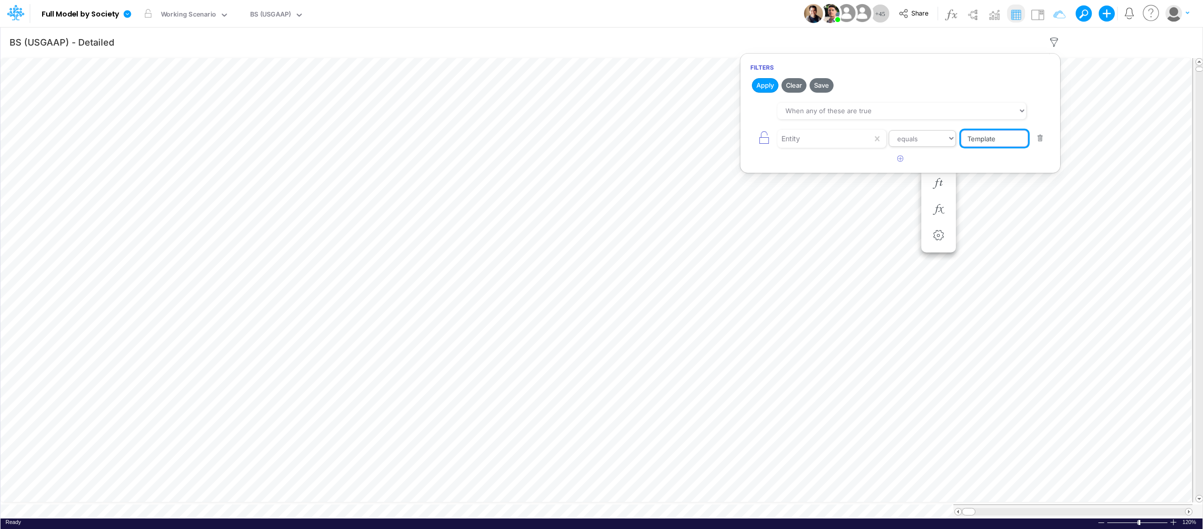
click at [955, 136] on div "Entity equals not equal starts with ends with contains Template" at bounding box center [900, 138] width 300 height 23
drag, startPoint x: 1003, startPoint y: 140, endPoint x: 948, endPoint y: 139, distance: 55.1
click at [948, 139] on div "Entity equals not equal starts with ends with contains Template" at bounding box center [900, 138] width 300 height 23
type input "04BR"
click at [898, 160] on icon "button" at bounding box center [900, 158] width 7 height 7
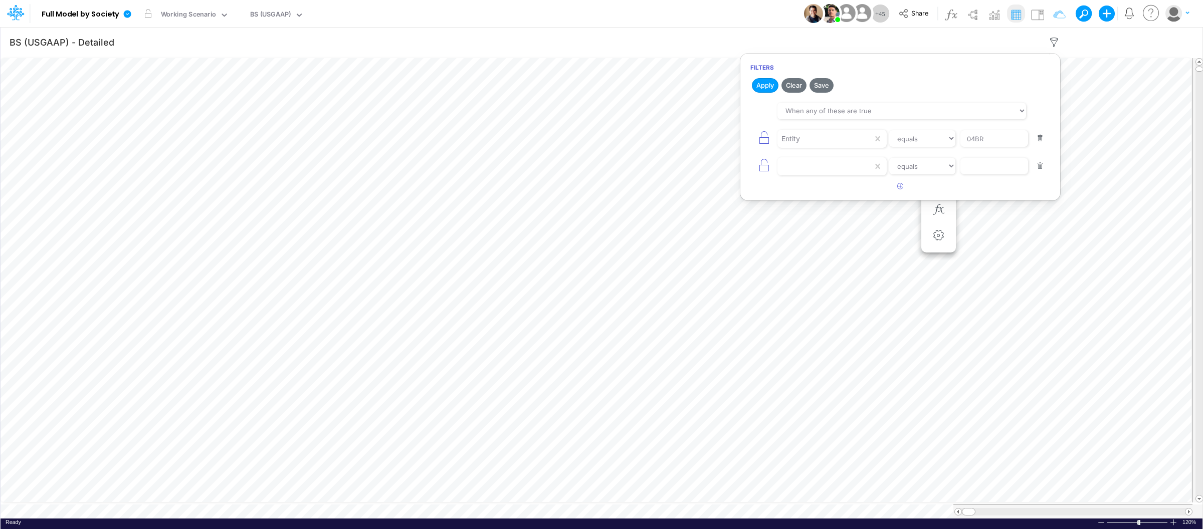
click at [843, 177] on div "equals not equal starts with ends with contains" at bounding box center [900, 166] width 300 height 23
click at [836, 170] on div at bounding box center [825, 166] width 95 height 17
click at [805, 245] on div "Entity" at bounding box center [832, 248] width 109 height 19
click at [984, 168] on input "text" at bounding box center [995, 166] width 68 height 17
type input "01US"
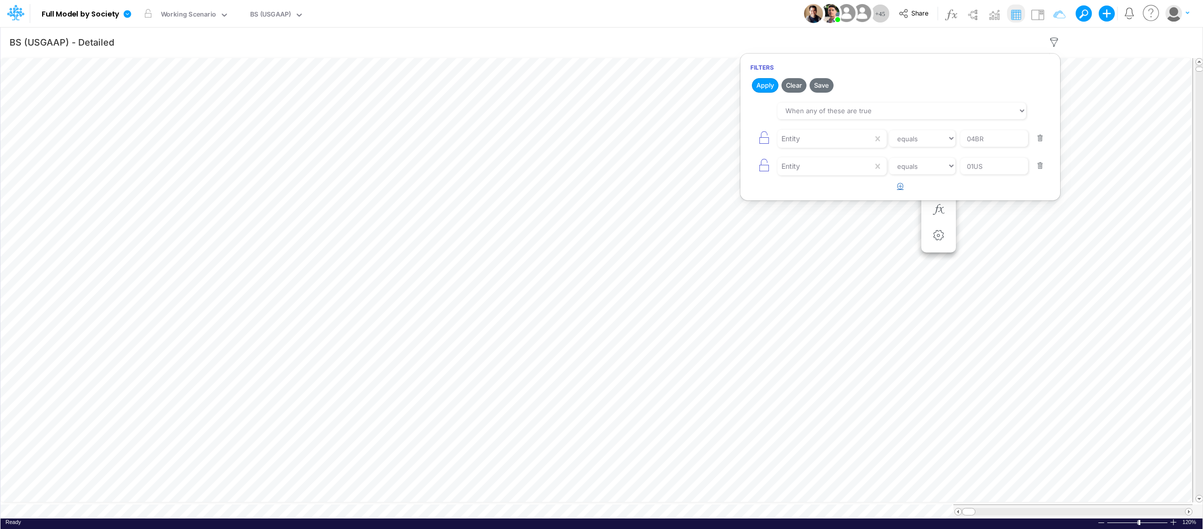
click at [899, 186] on icon "button" at bounding box center [900, 186] width 7 height 7
click at [790, 191] on div at bounding box center [825, 193] width 95 height 17
click at [817, 271] on div "Entity" at bounding box center [832, 276] width 109 height 19
click at [1002, 197] on input "text" at bounding box center [995, 193] width 68 height 17
type input "02US"
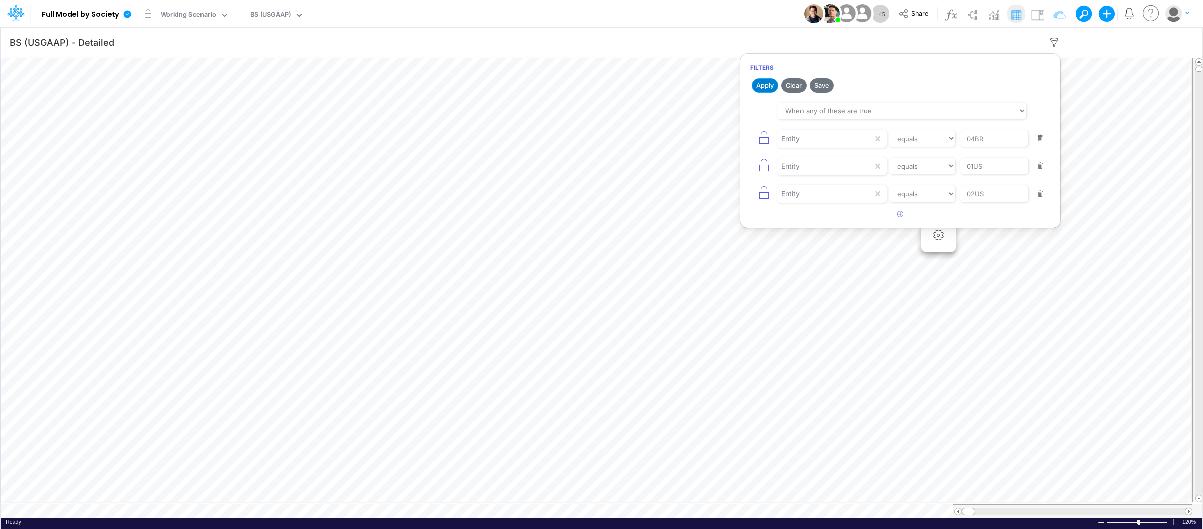
click at [765, 86] on button "Apply" at bounding box center [765, 85] width 27 height 15
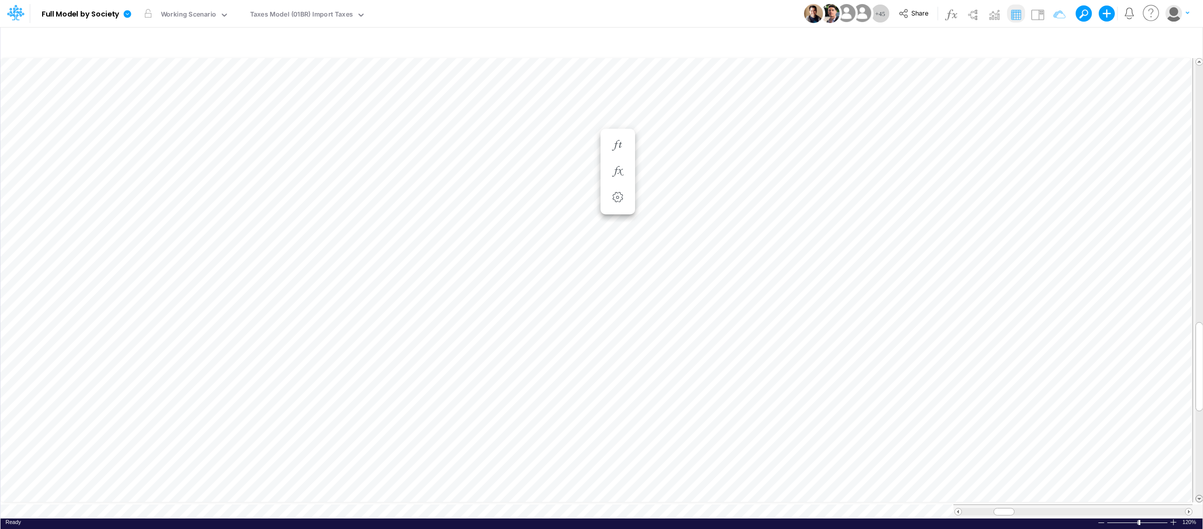
click at [1199, 498] on span at bounding box center [1199, 499] width 7 height 7
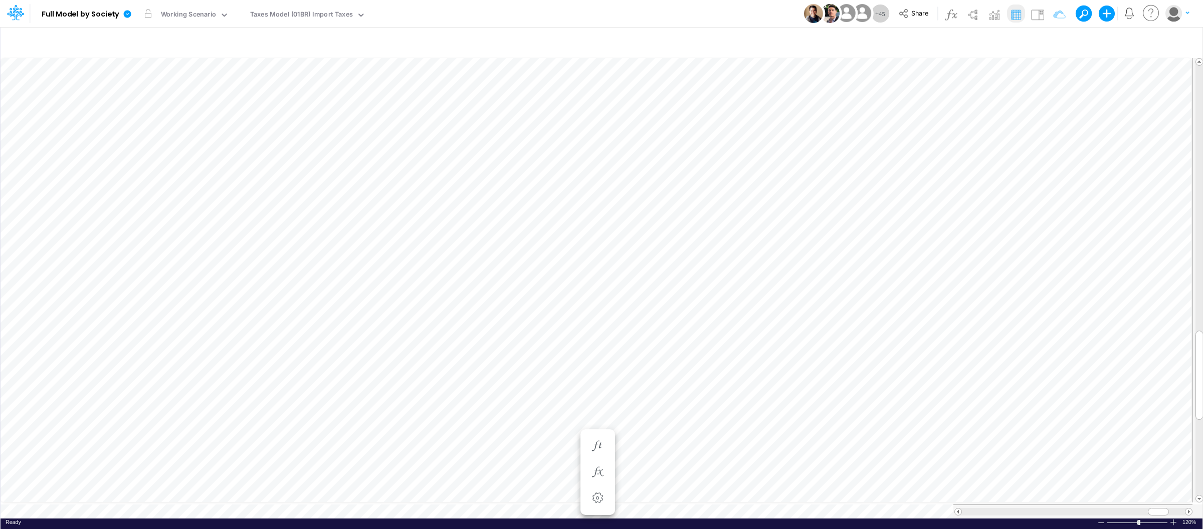
type input "BS (USGAAP) - Detailed"
click at [320, 19] on div "Taxes Model (01BR) Import Taxes" at bounding box center [301, 16] width 103 height 12
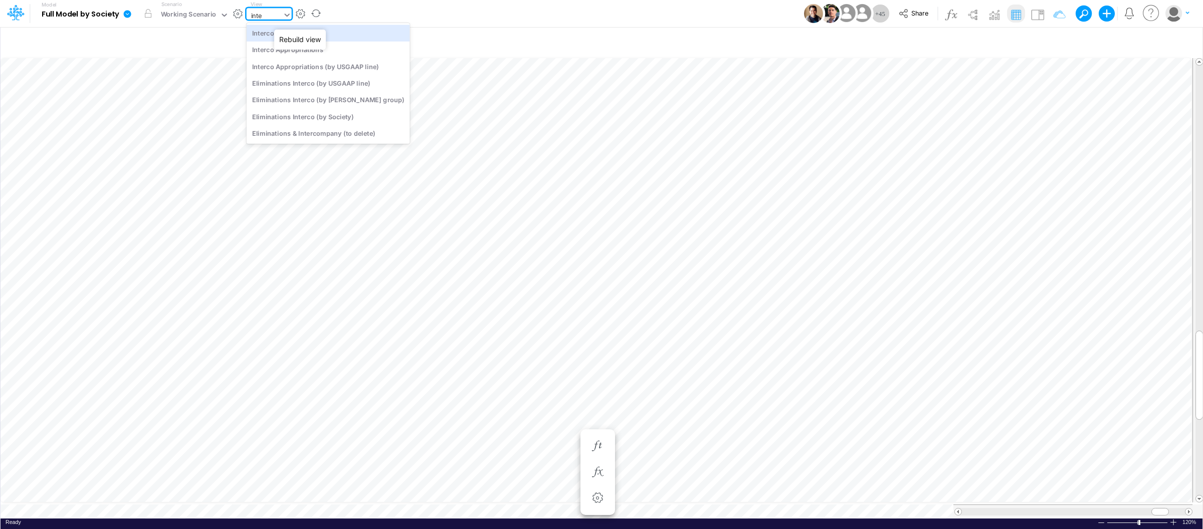
type input "inter"
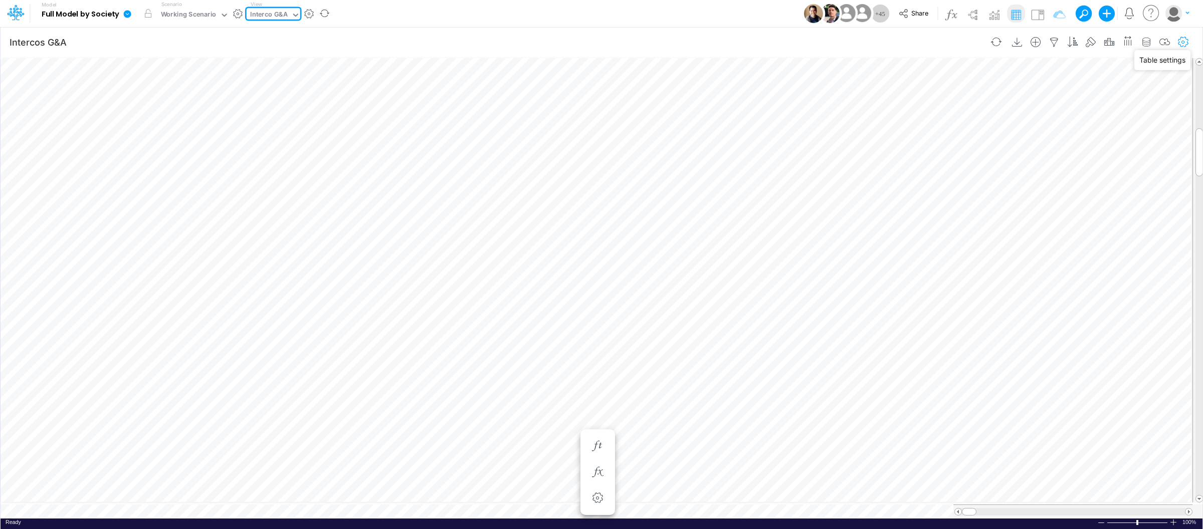
click at [1181, 40] on icon "button" at bounding box center [1183, 42] width 15 height 11
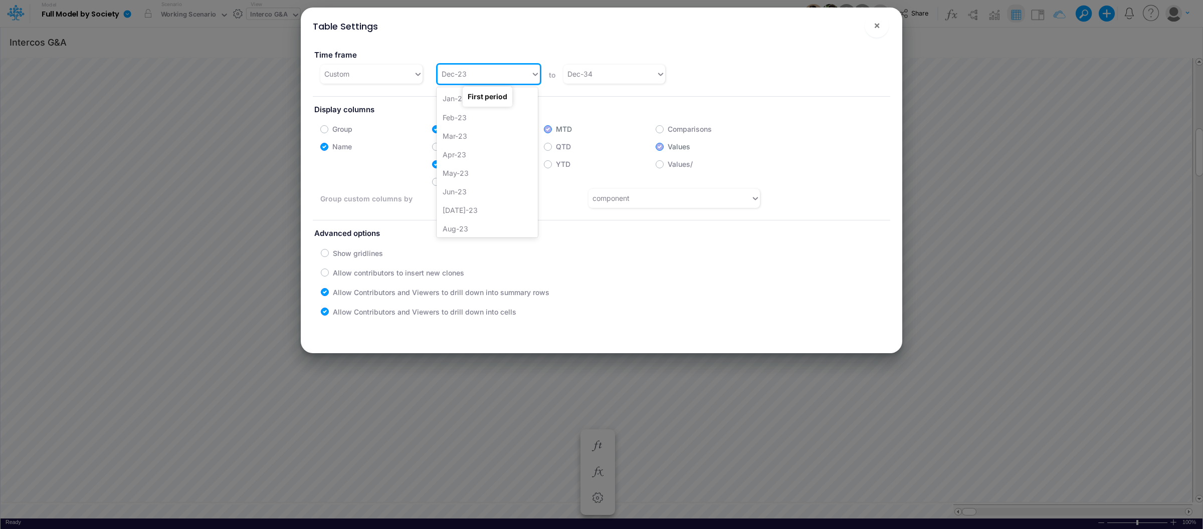
click at [524, 74] on div "Dec-23" at bounding box center [484, 74] width 93 height 17
click at [485, 119] on div "Jan-25" at bounding box center [487, 118] width 101 height 19
click at [885, 20] on button "×" at bounding box center [877, 26] width 24 height 24
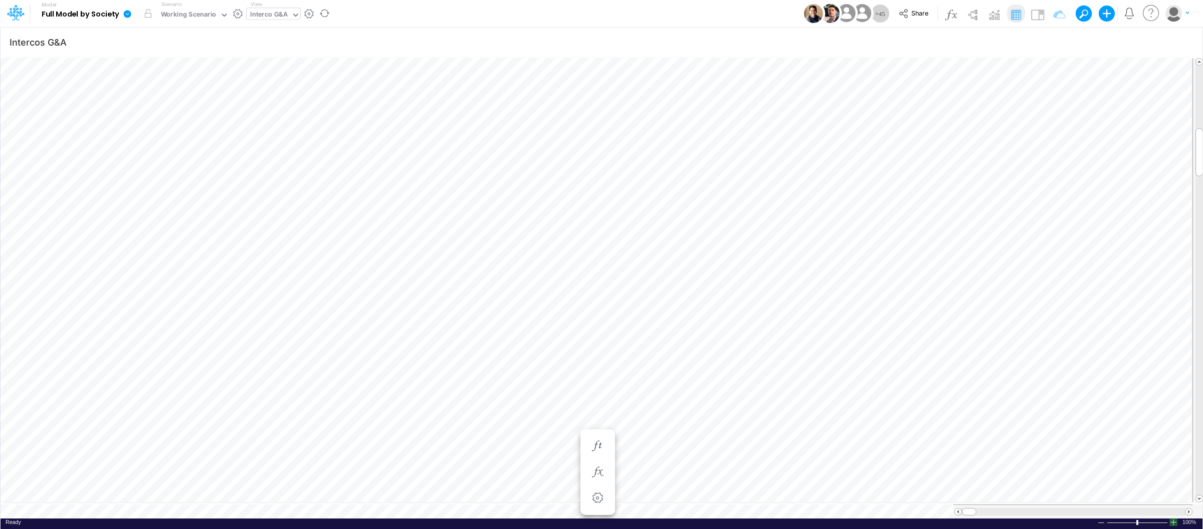
click at [1171, 519] on div at bounding box center [1174, 523] width 8 height 8
type input "BS (USGAAP) - Detailed"
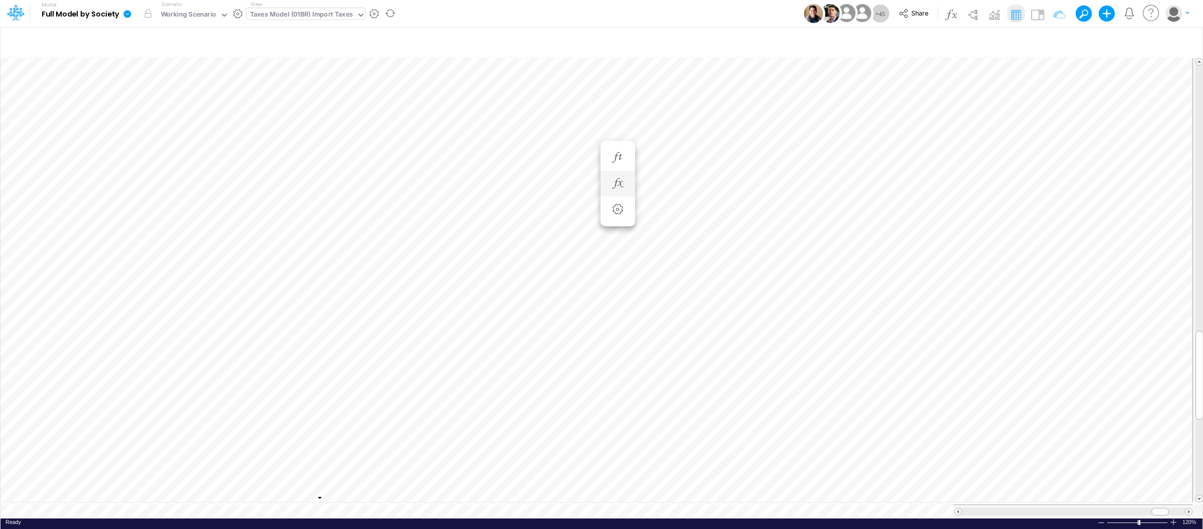
scroll to position [0, 1]
type input "Intercos G&A"
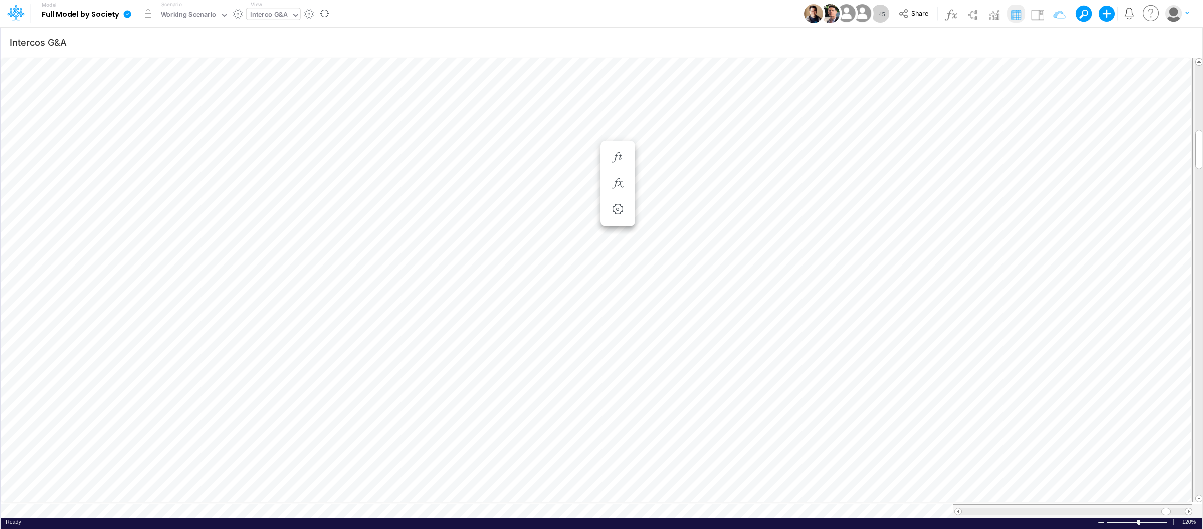
scroll to position [0, 1]
type input "Intercos G&A"
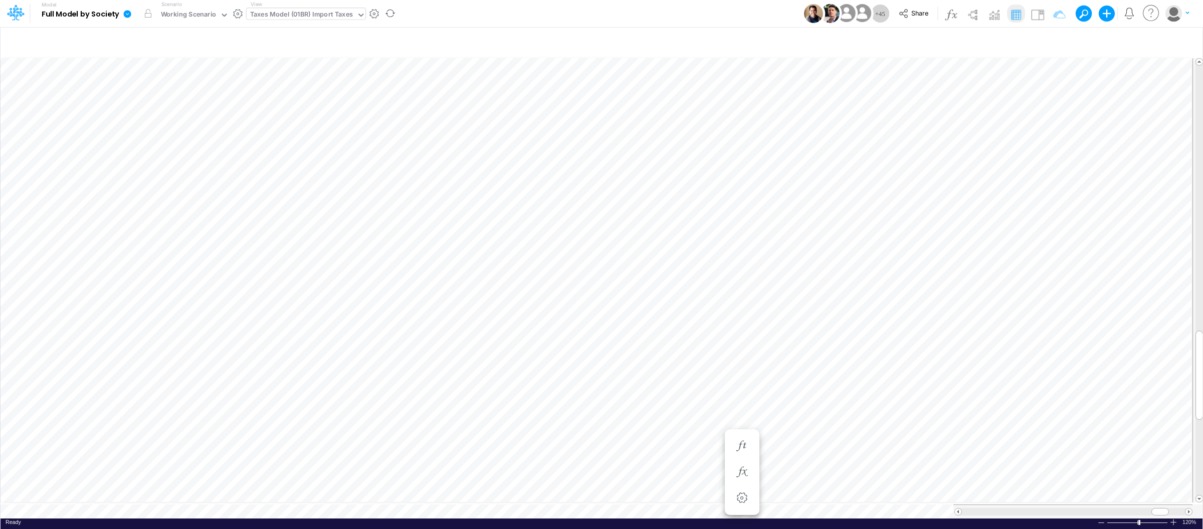
type input "Intercos G&A"
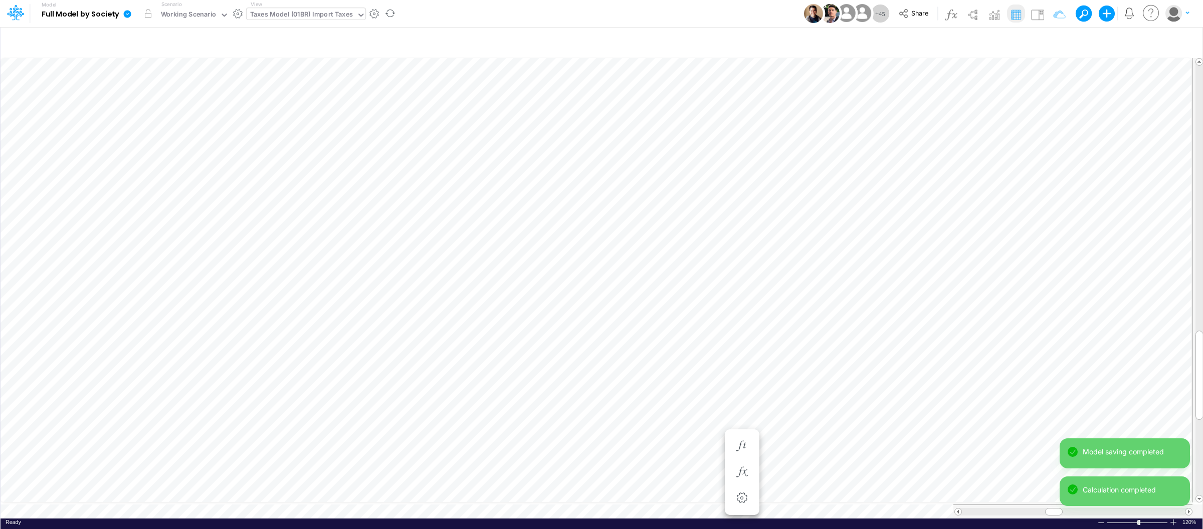
scroll to position [0, 1]
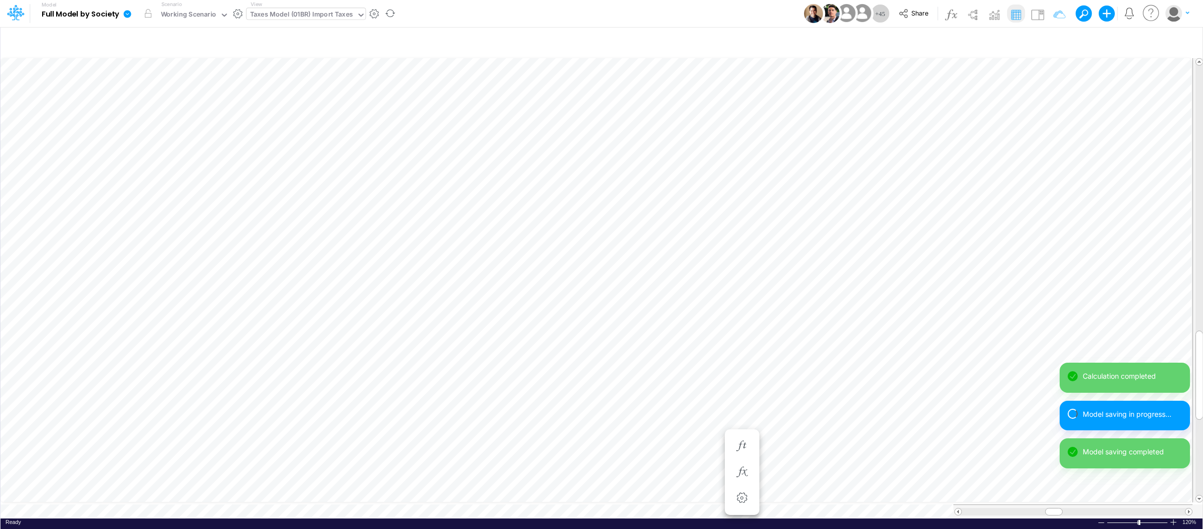
scroll to position [0, 1]
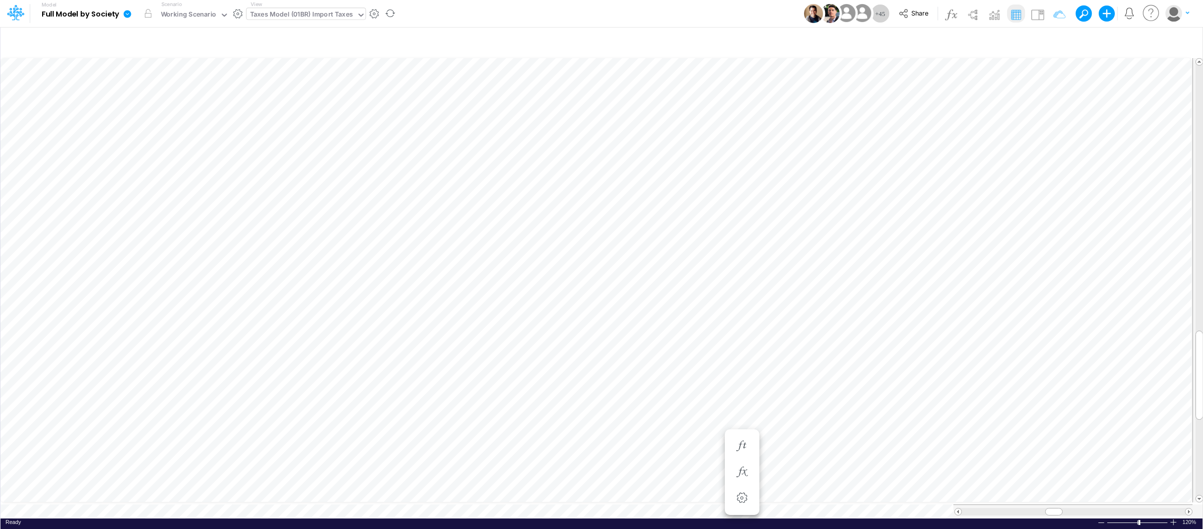
scroll to position [0, 1]
type input "Intercos G&A"
click at [281, 9] on div "Interco G&A" at bounding box center [269, 15] width 45 height 15
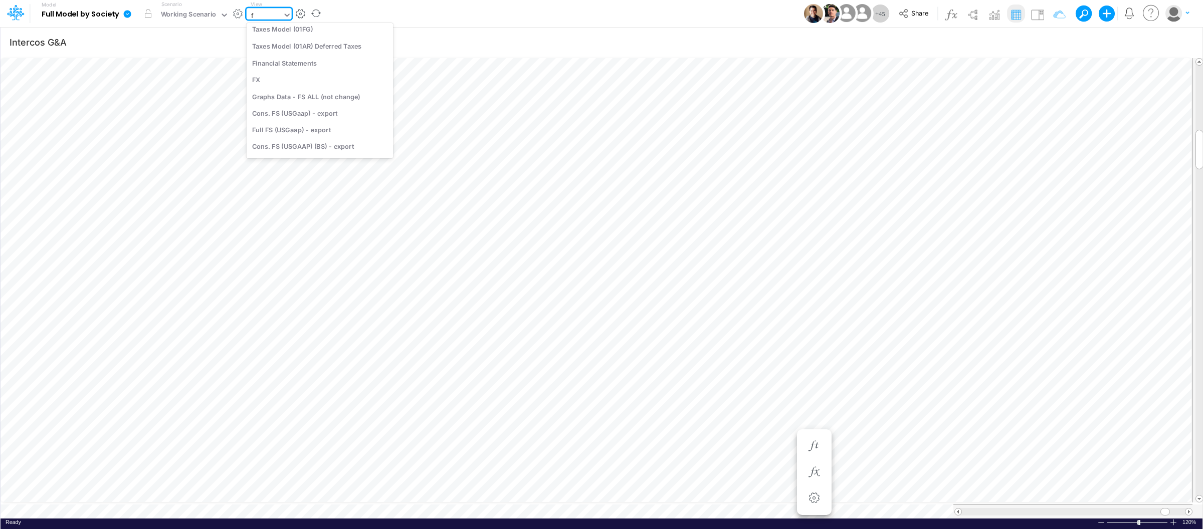
type input "fs"
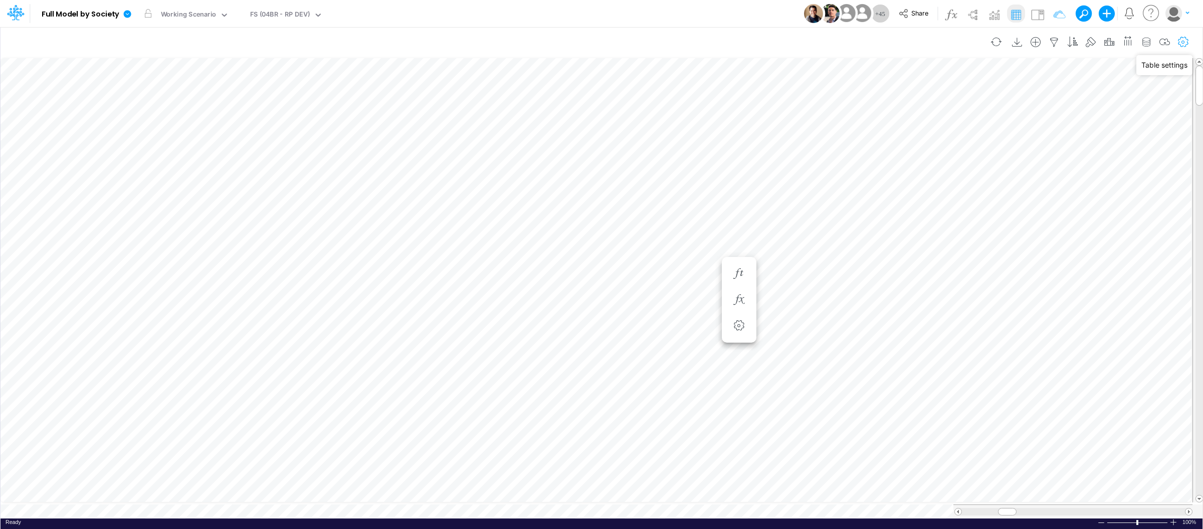
click at [1186, 46] on icon "button" at bounding box center [1183, 42] width 15 height 11
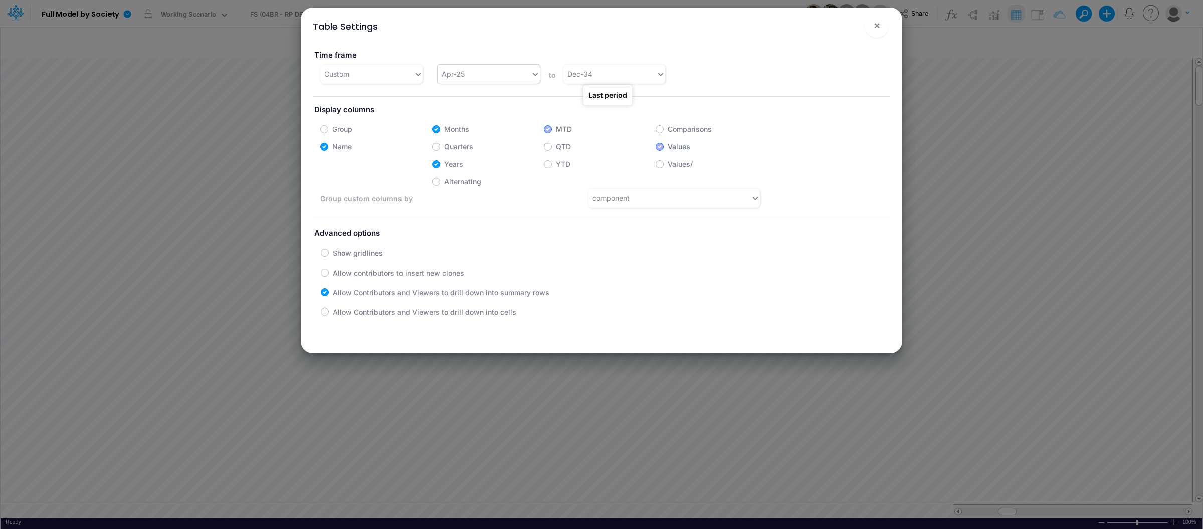
click at [509, 78] on div "Apr-25" at bounding box center [484, 74] width 93 height 17
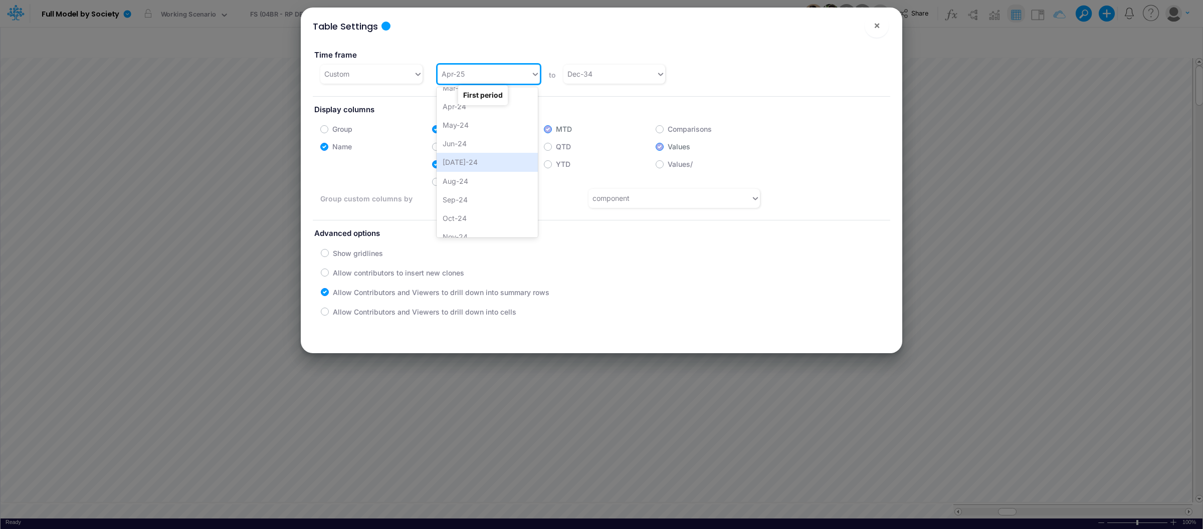
scroll to position [275, 0]
click at [870, 34] on button "×" at bounding box center [877, 26] width 24 height 24
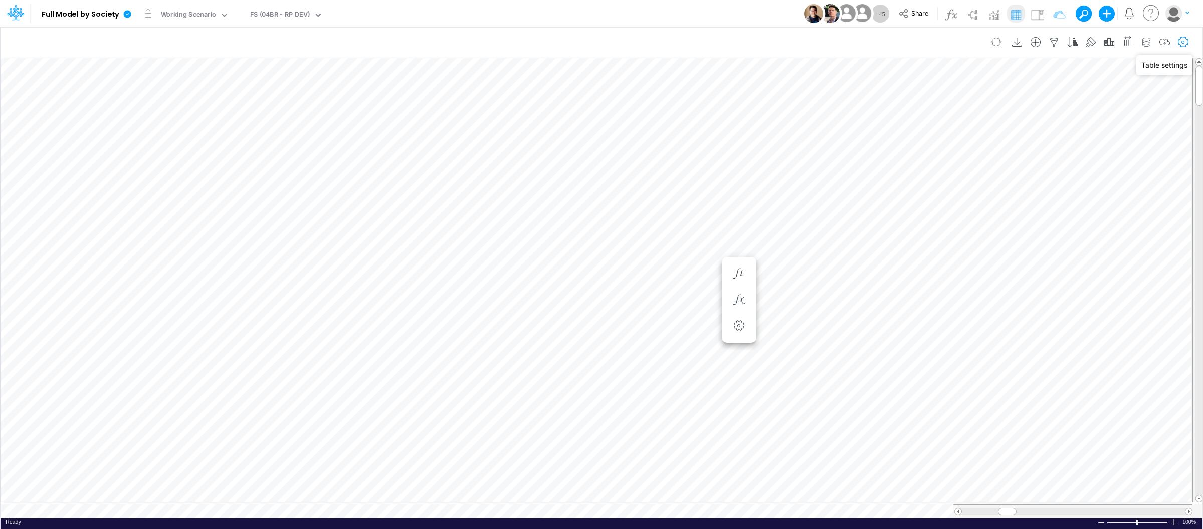
click at [1188, 39] on icon "button" at bounding box center [1183, 42] width 15 height 11
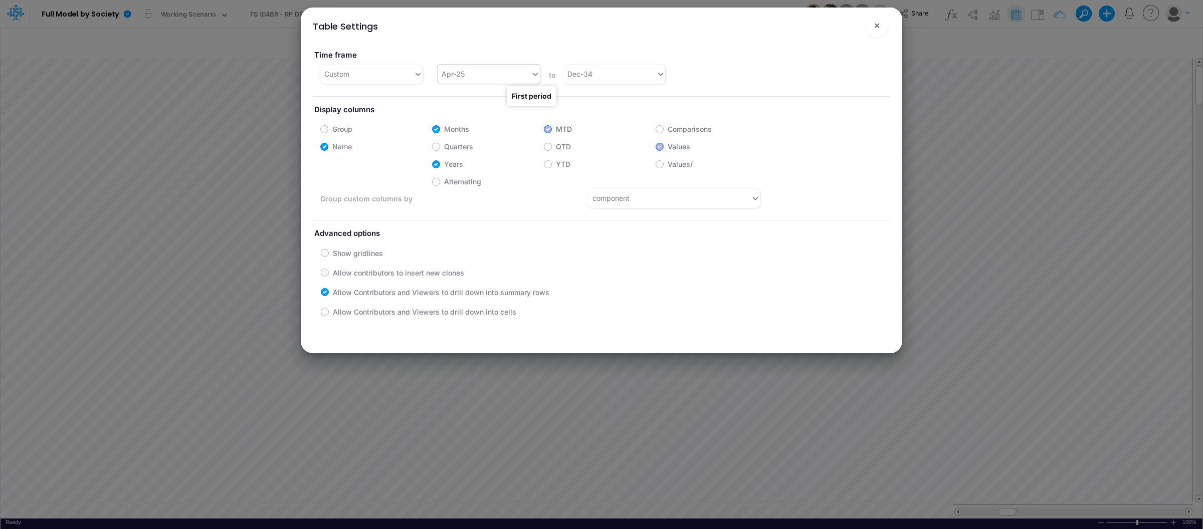
click at [495, 69] on div "Apr-25" at bounding box center [484, 74] width 93 height 17
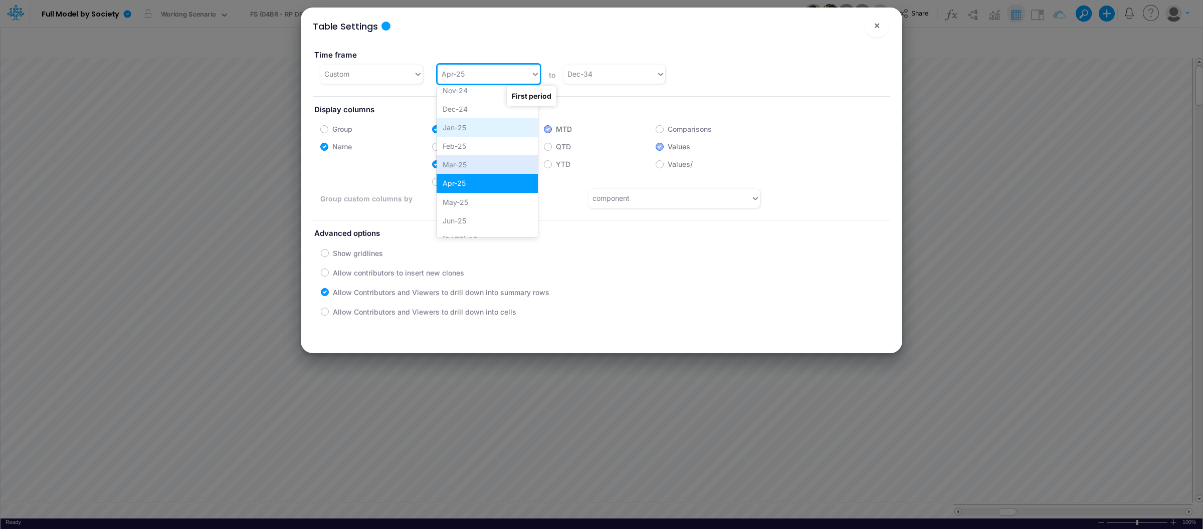
scroll to position [422, 0]
click at [479, 122] on div "Jan-25" at bounding box center [487, 123] width 101 height 19
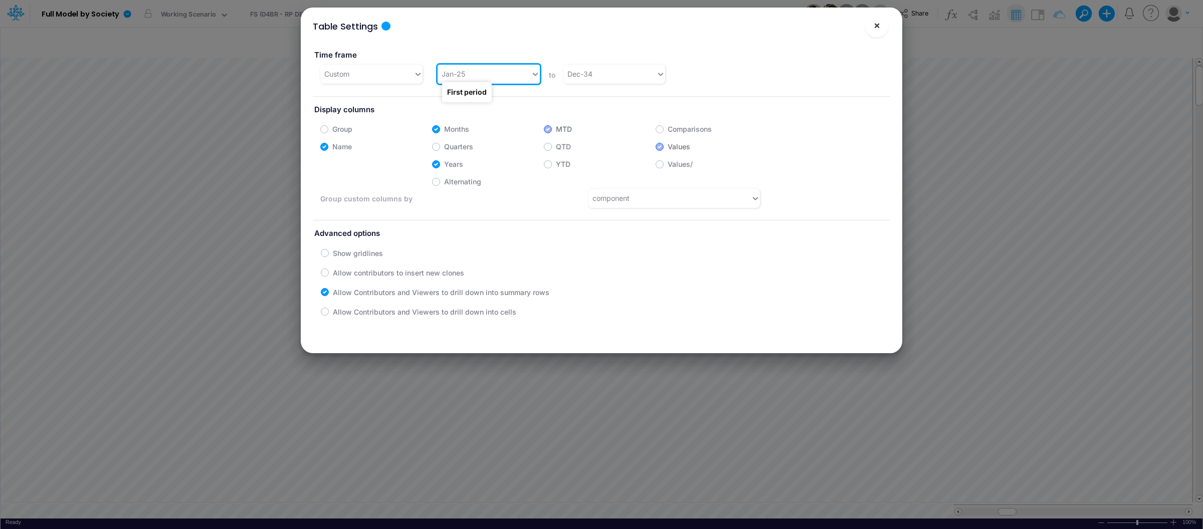
click at [879, 27] on span "×" at bounding box center [877, 25] width 7 height 12
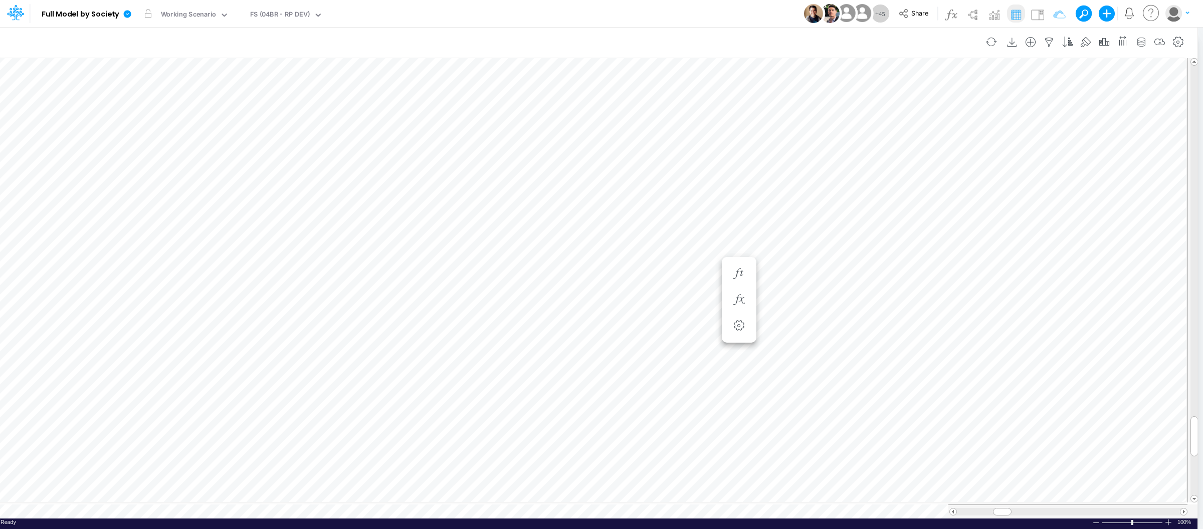
scroll to position [0, 1]
type input "BS (USGAAP) - Detailed"
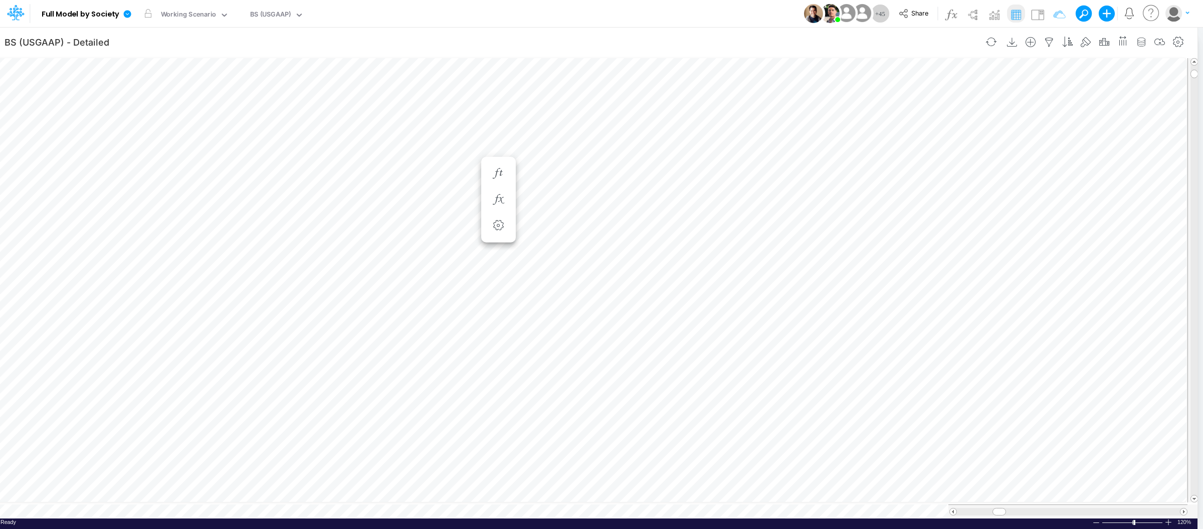
scroll to position [0, 1]
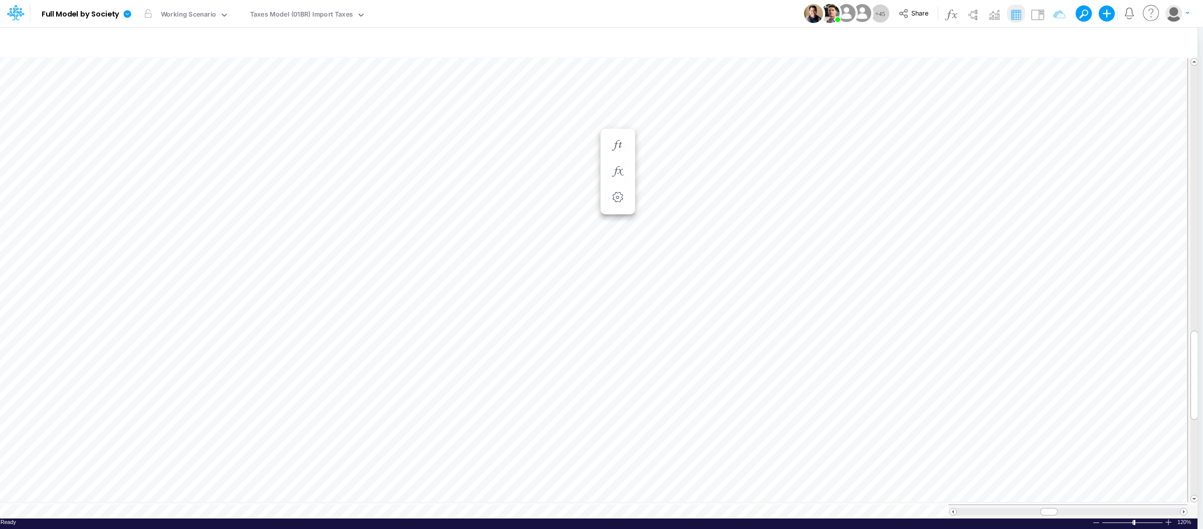
scroll to position [0, 1]
type input "BS (USGAAP) - Detailed"
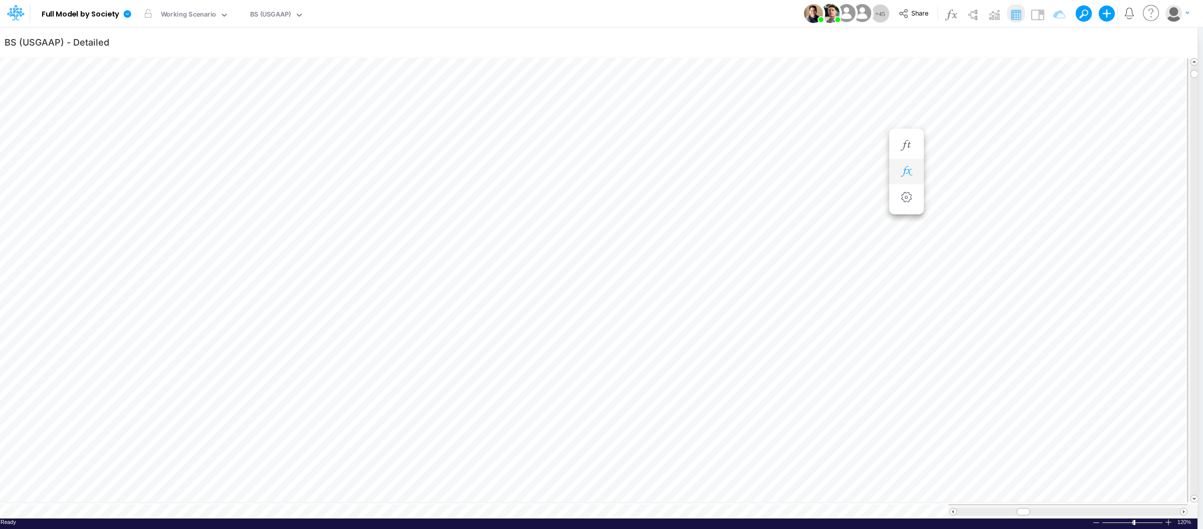
scroll to position [0, 1]
type input "Intercos G&A"
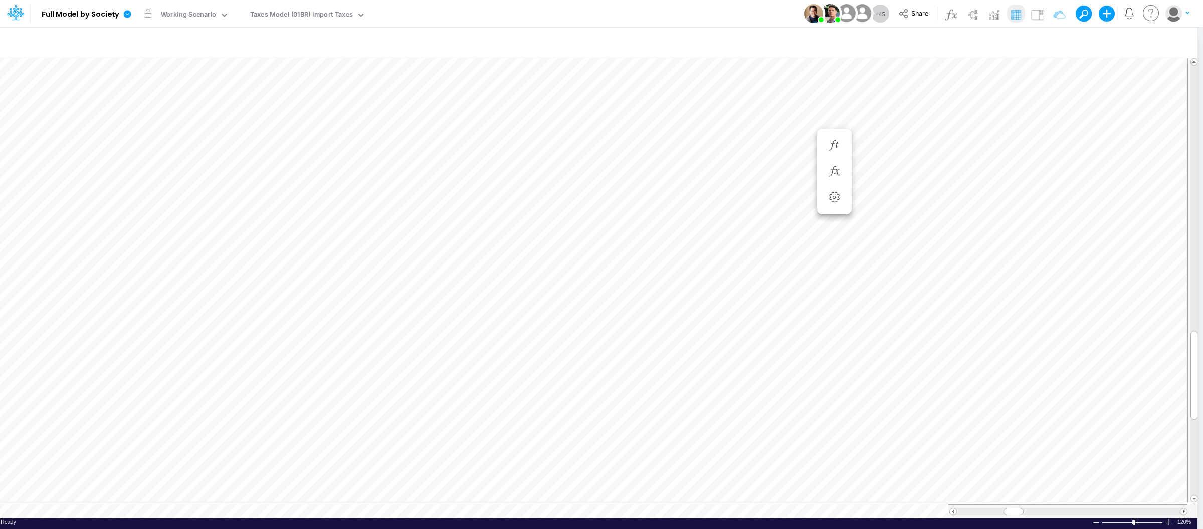
scroll to position [0, 1]
type input "Intercos G&A"
type input "BS (USGAAP) - Detailed"
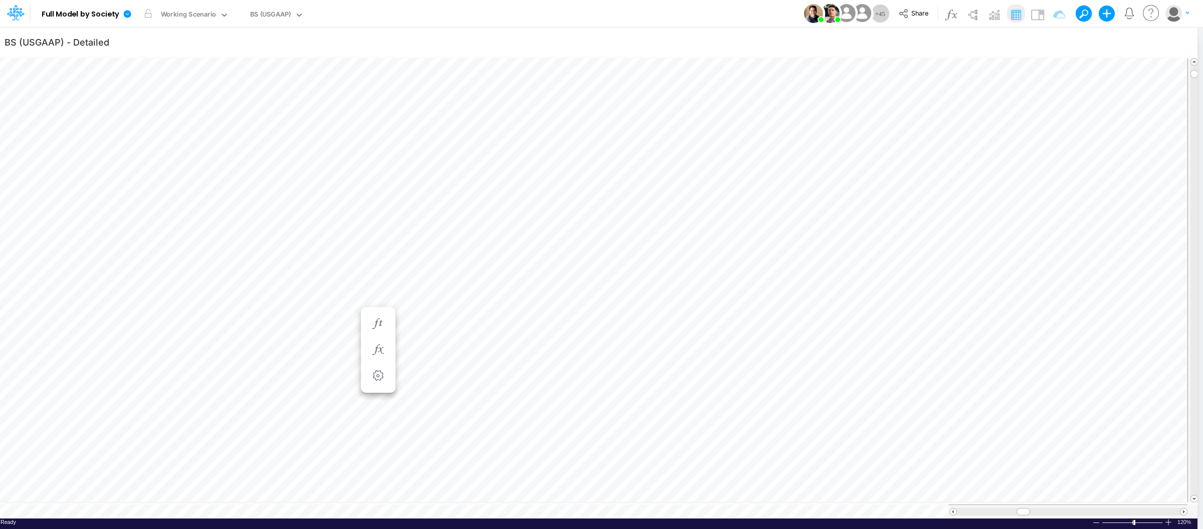
scroll to position [0, 1]
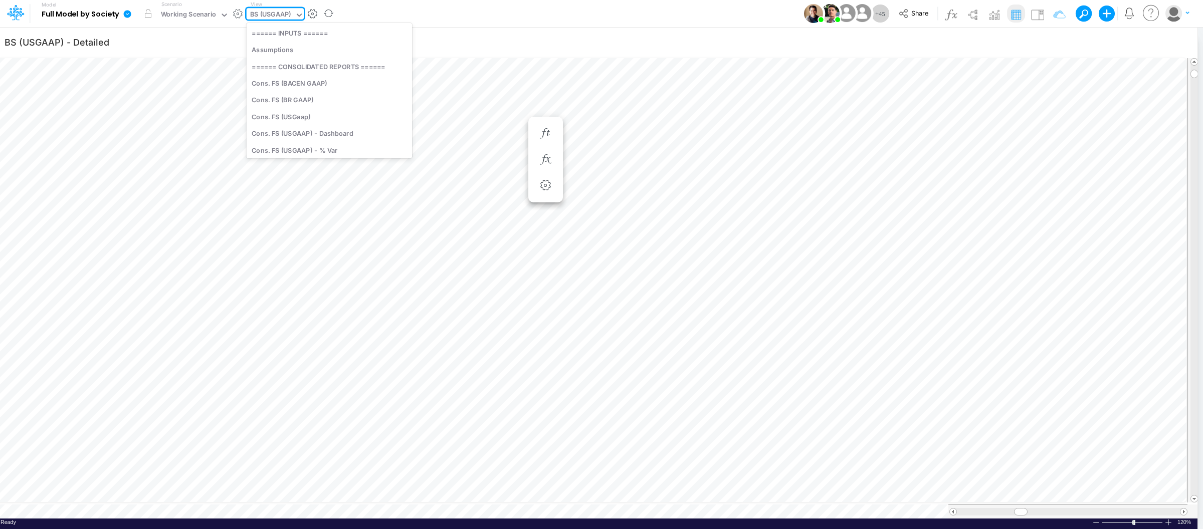
click at [279, 14] on div "BS (USGAAP)" at bounding box center [270, 16] width 41 height 12
type input "interc"
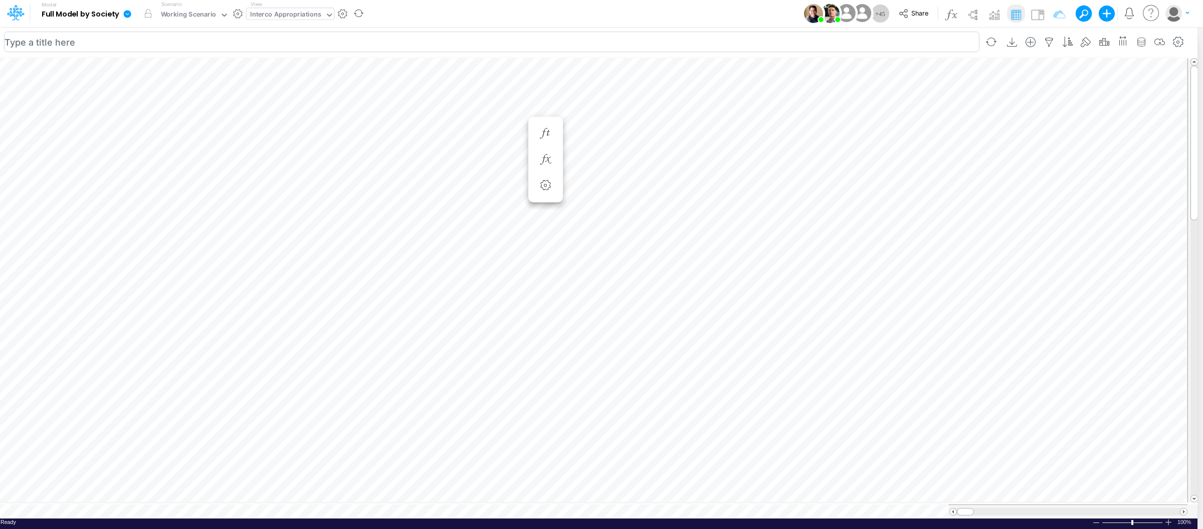
scroll to position [0, 1]
type input "BS (USGAAP) - Detailed"
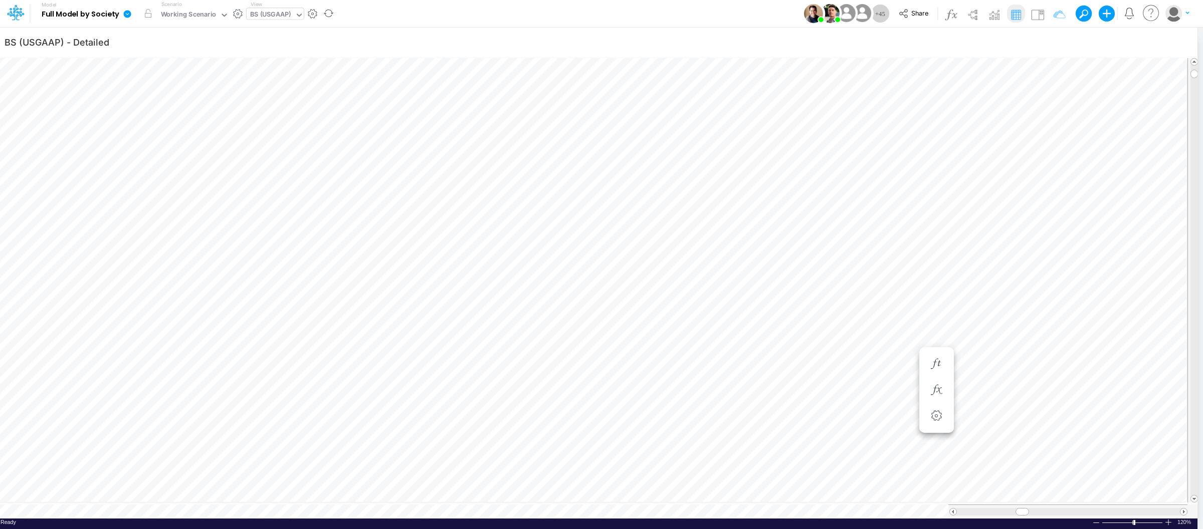
scroll to position [0, 1]
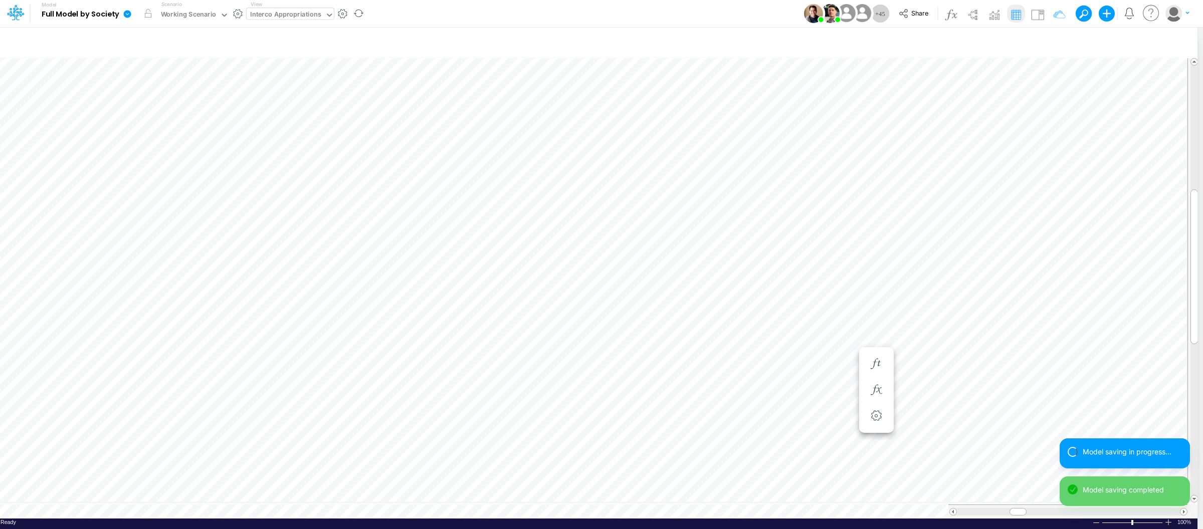
scroll to position [0, 1]
type input "BS (USGAAP) - Detailed"
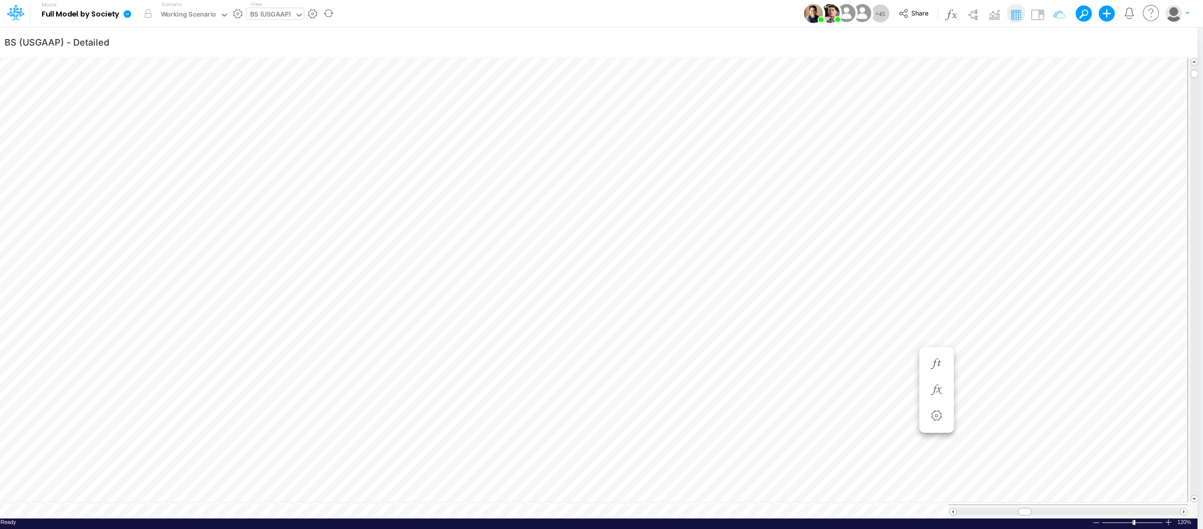
scroll to position [0, 1]
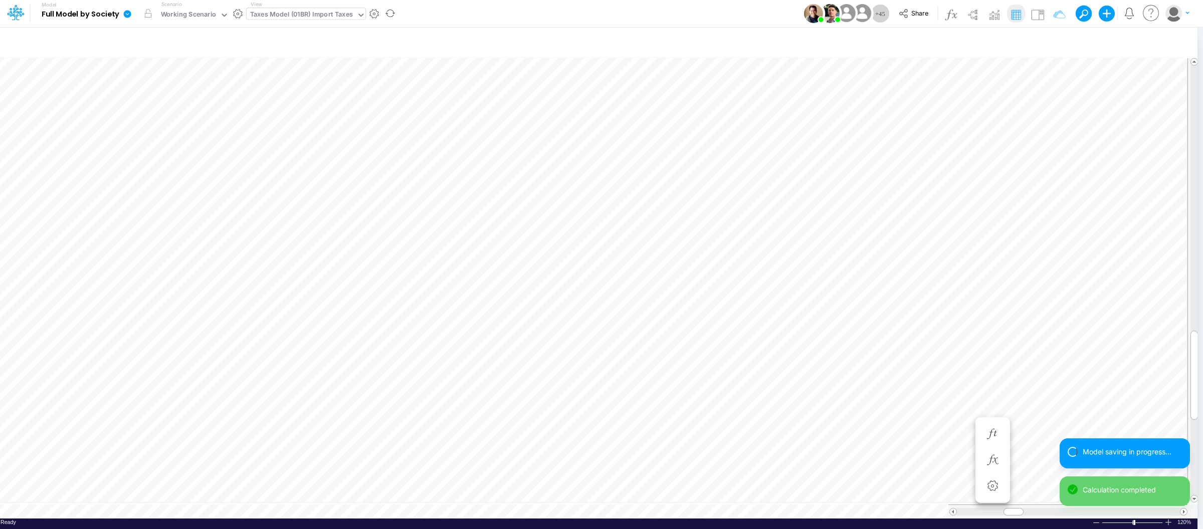
scroll to position [0, 1]
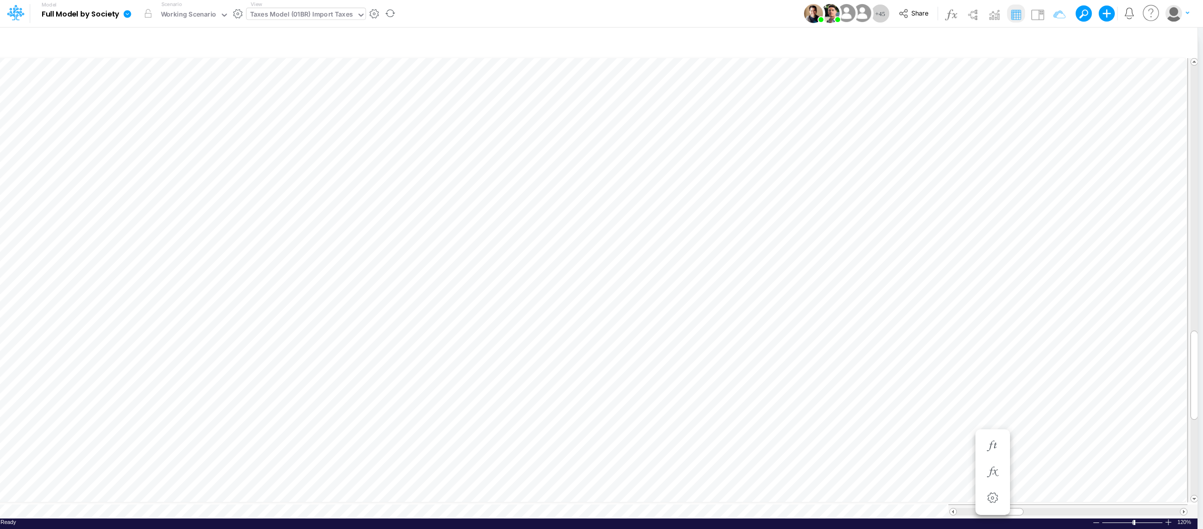
type input "Intercos G&A"
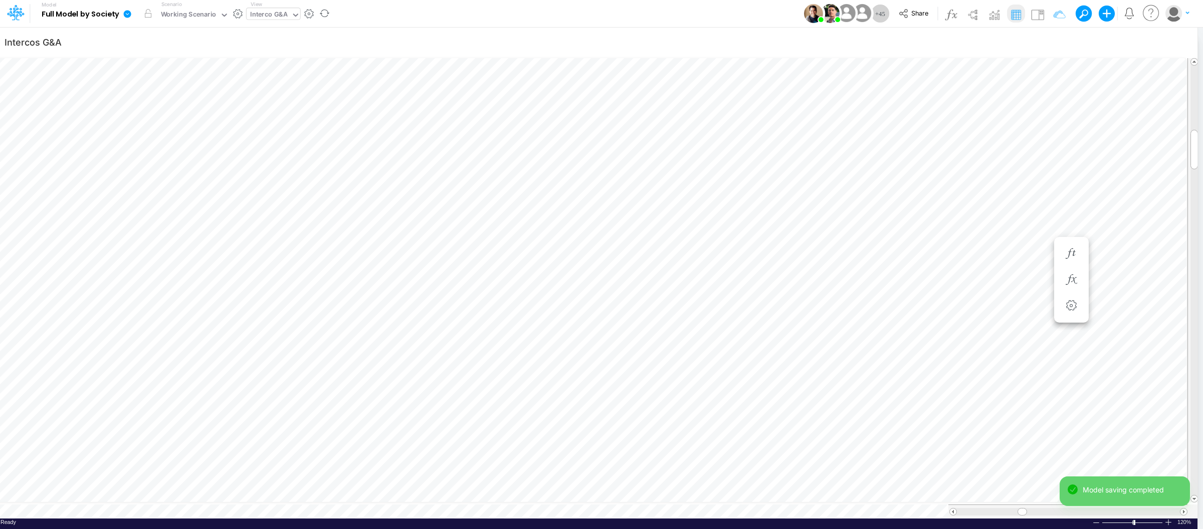
type input "BS (USGAAP) - Detailed"
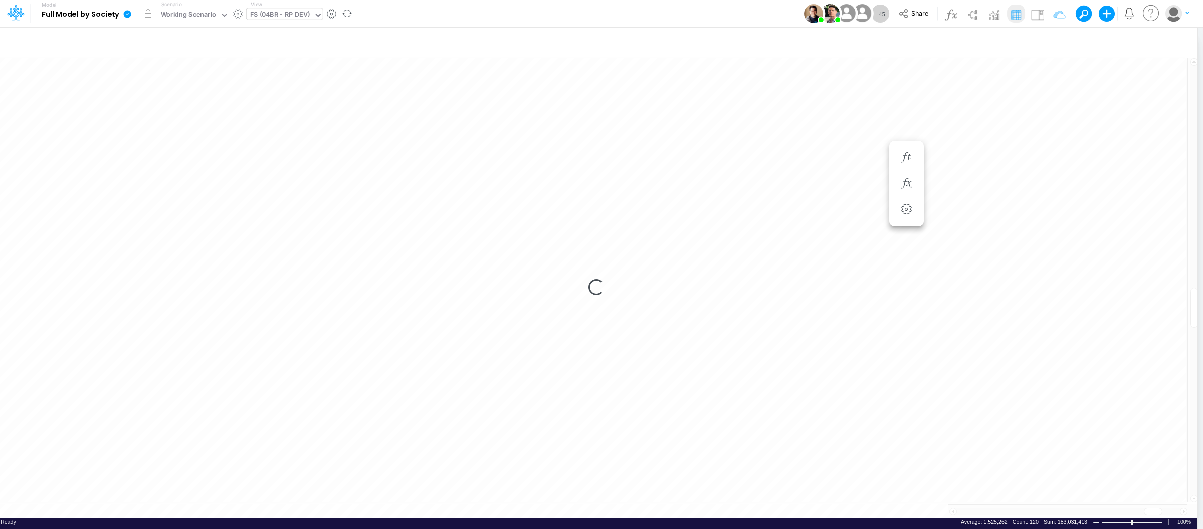
scroll to position [0, 1]
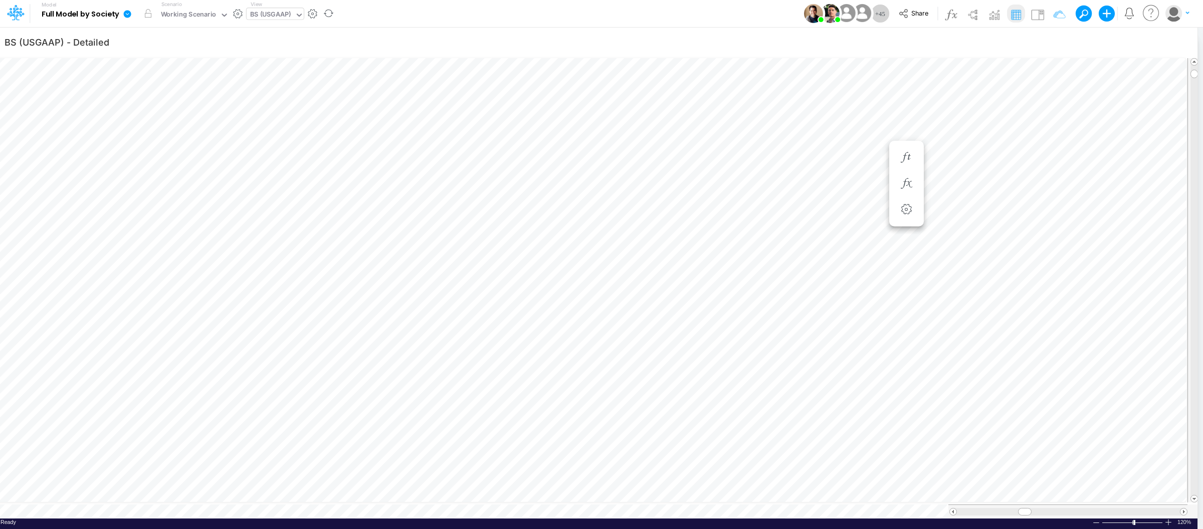
scroll to position [0, 1]
type input "Intercos G&A"
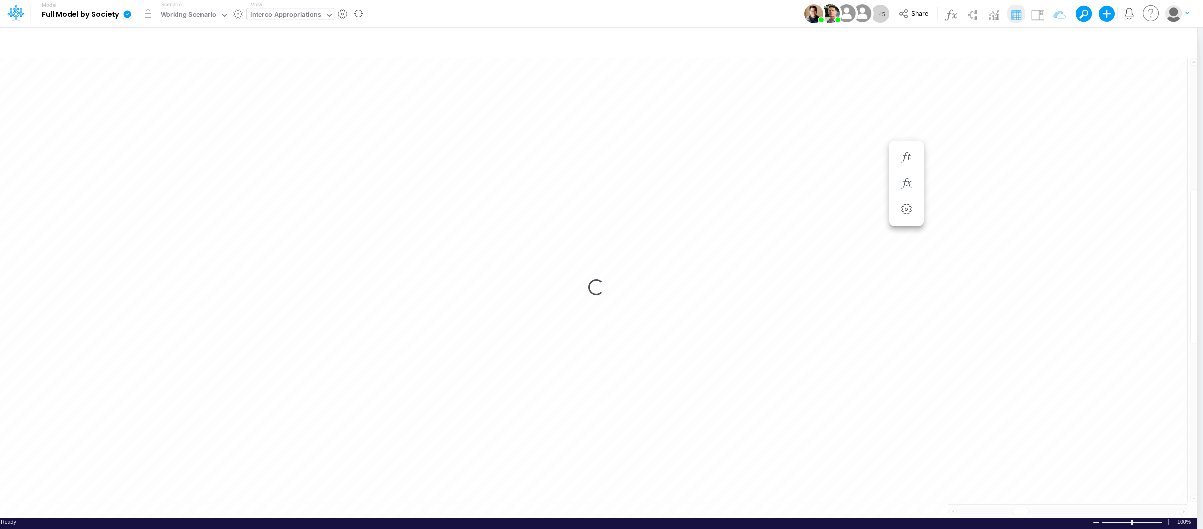
scroll to position [0, 1]
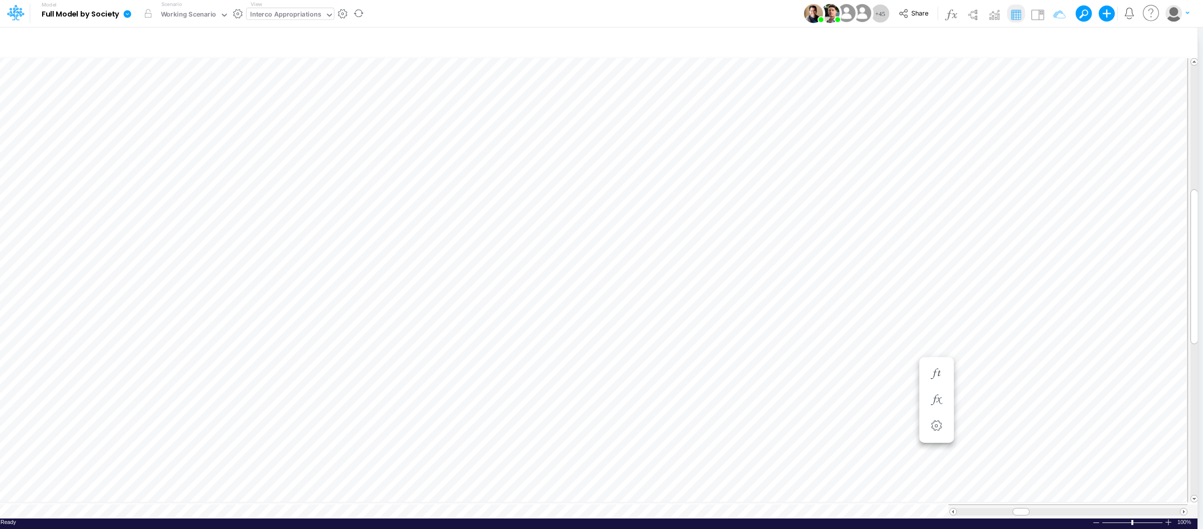
scroll to position [0, 1]
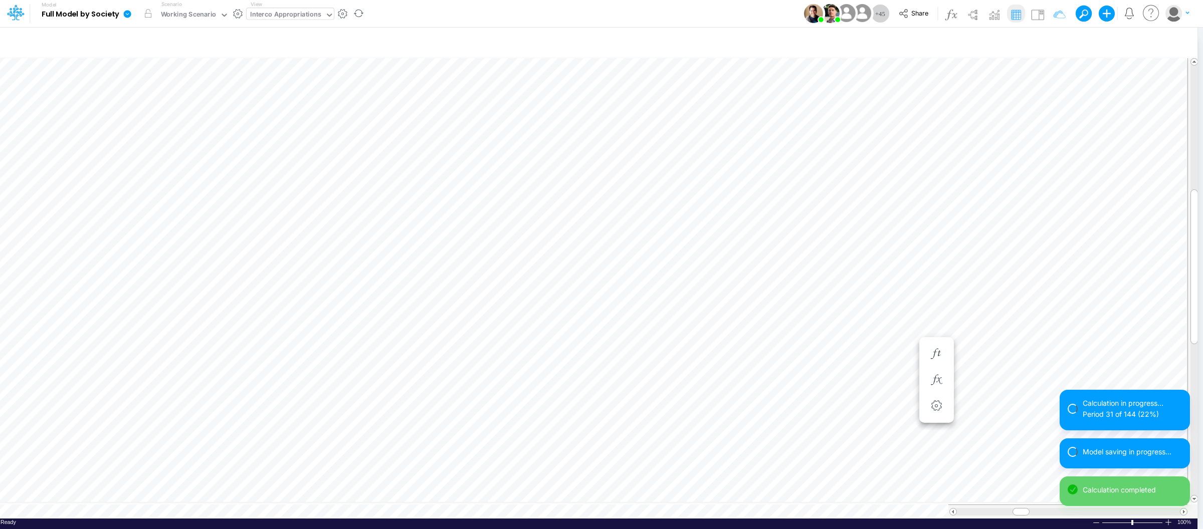
scroll to position [0, 1]
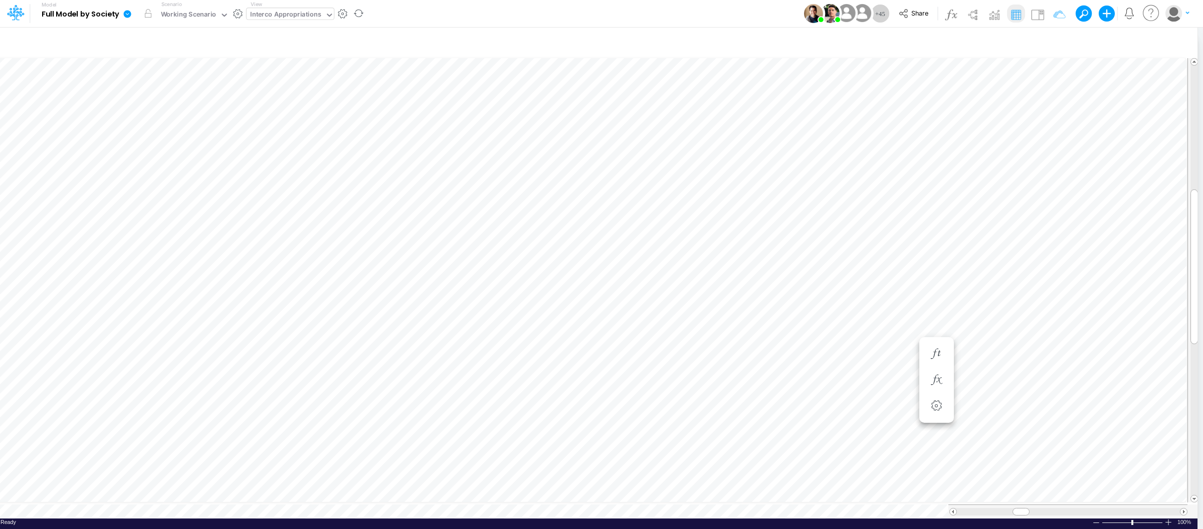
type input "BS (USGAAP) - Detailed"
